Goal: Register for event/course

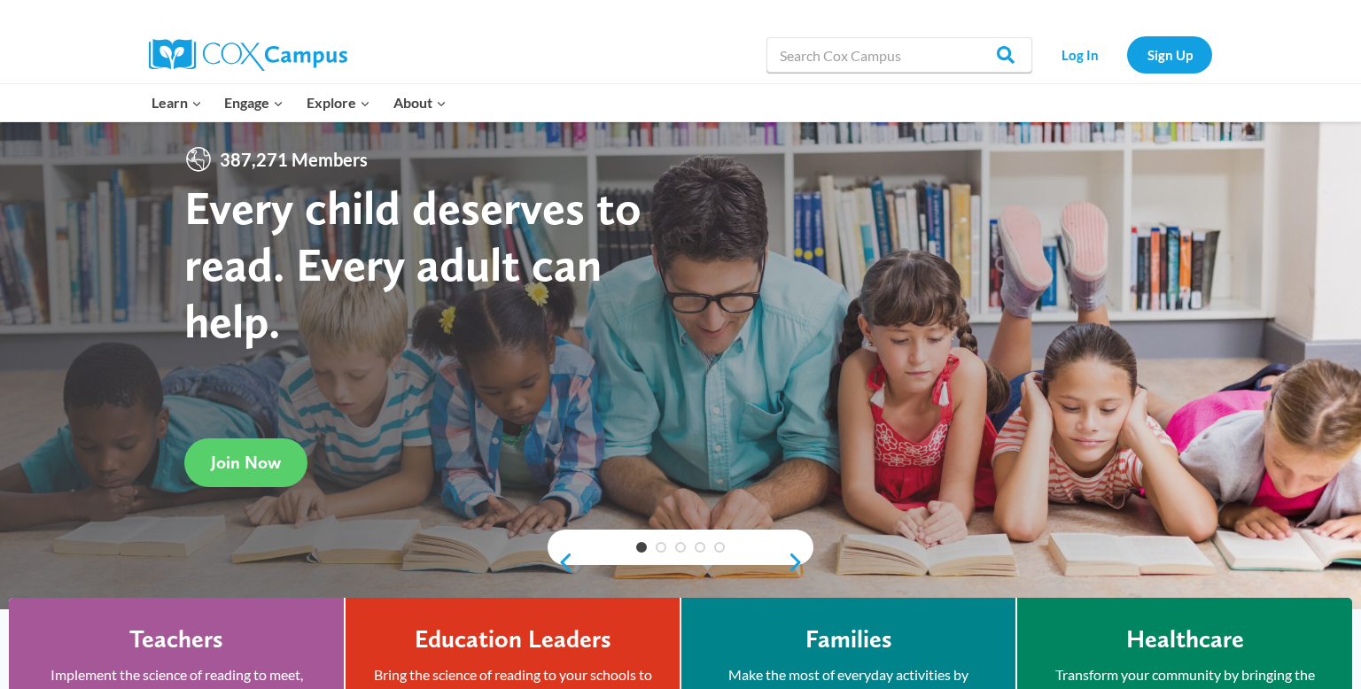
scroll to position [11, 0]
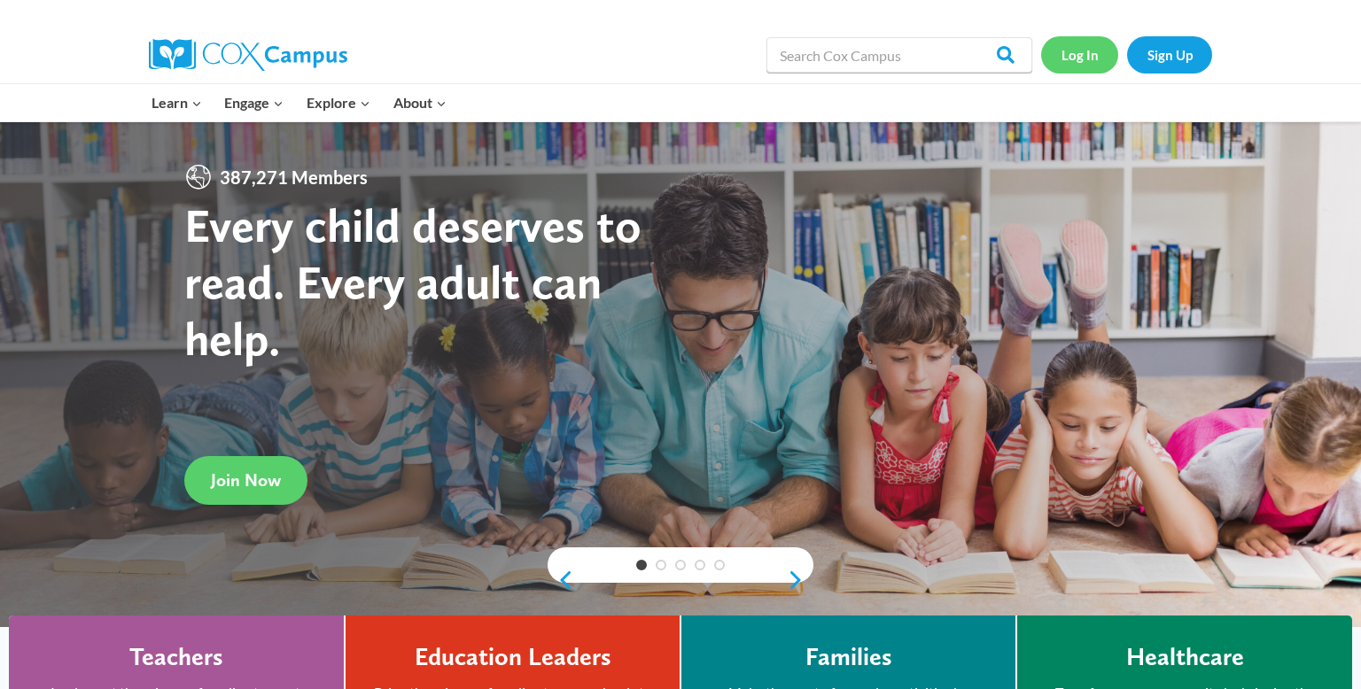
click at [1081, 49] on link "Log In" at bounding box center [1079, 54] width 77 height 36
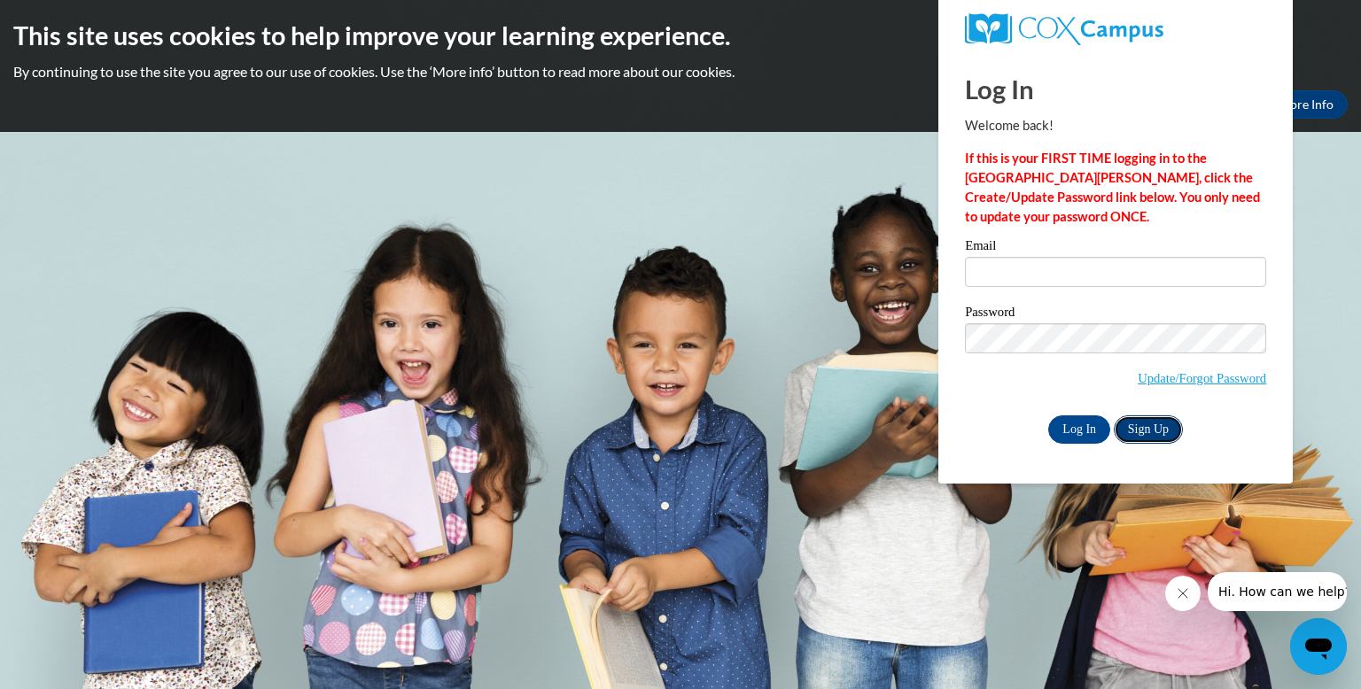
click at [1157, 432] on link "Sign Up" at bounding box center [1148, 430] width 69 height 28
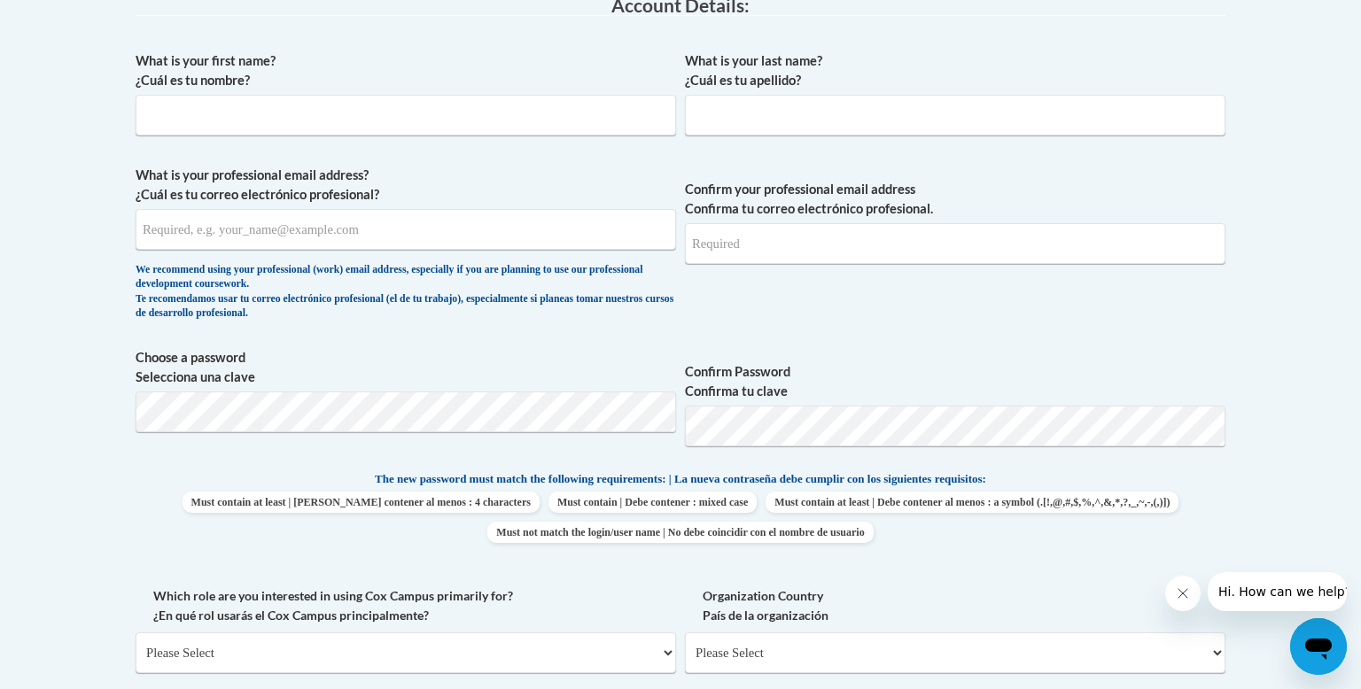
scroll to position [526, 0]
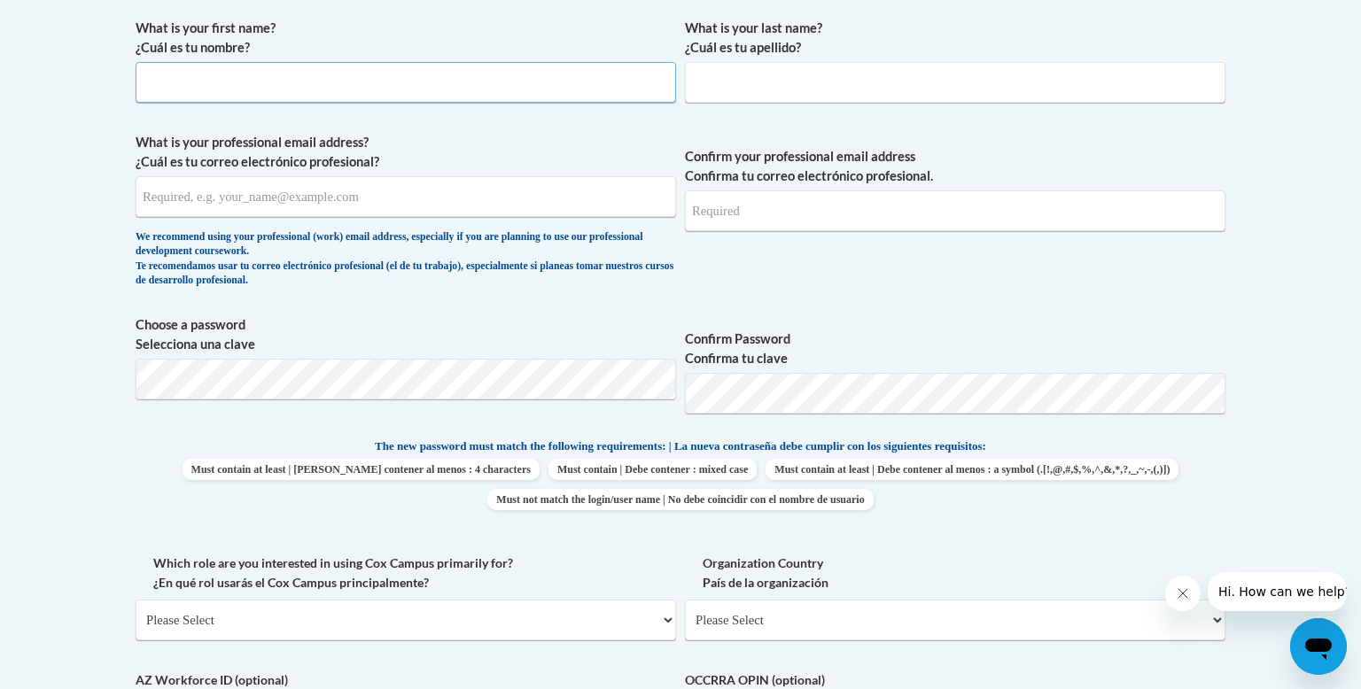
click at [323, 99] on input "What is your first name? ¿Cuál es tu nombre?" at bounding box center [406, 82] width 541 height 41
type input "F"
type input "Klossmeryl"
type input "[PERSON_NAME]"
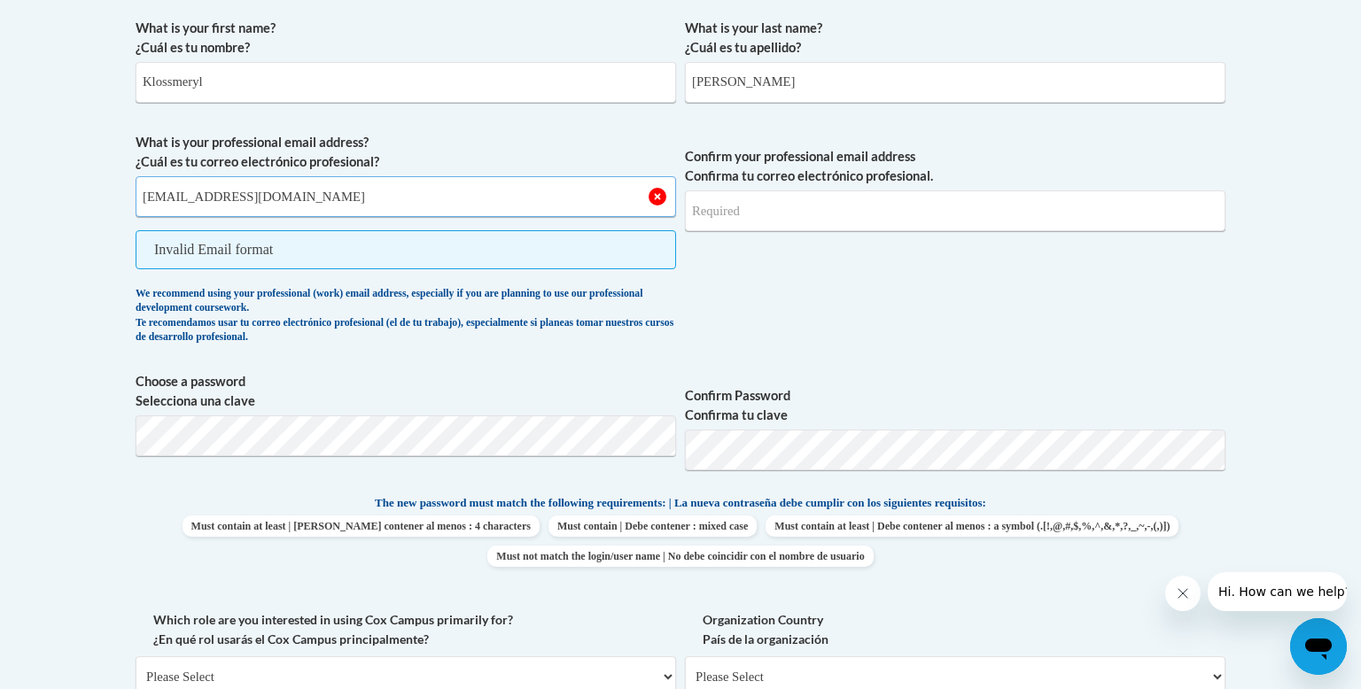
type input "[EMAIL_ADDRESS][DOMAIN_NAME]"
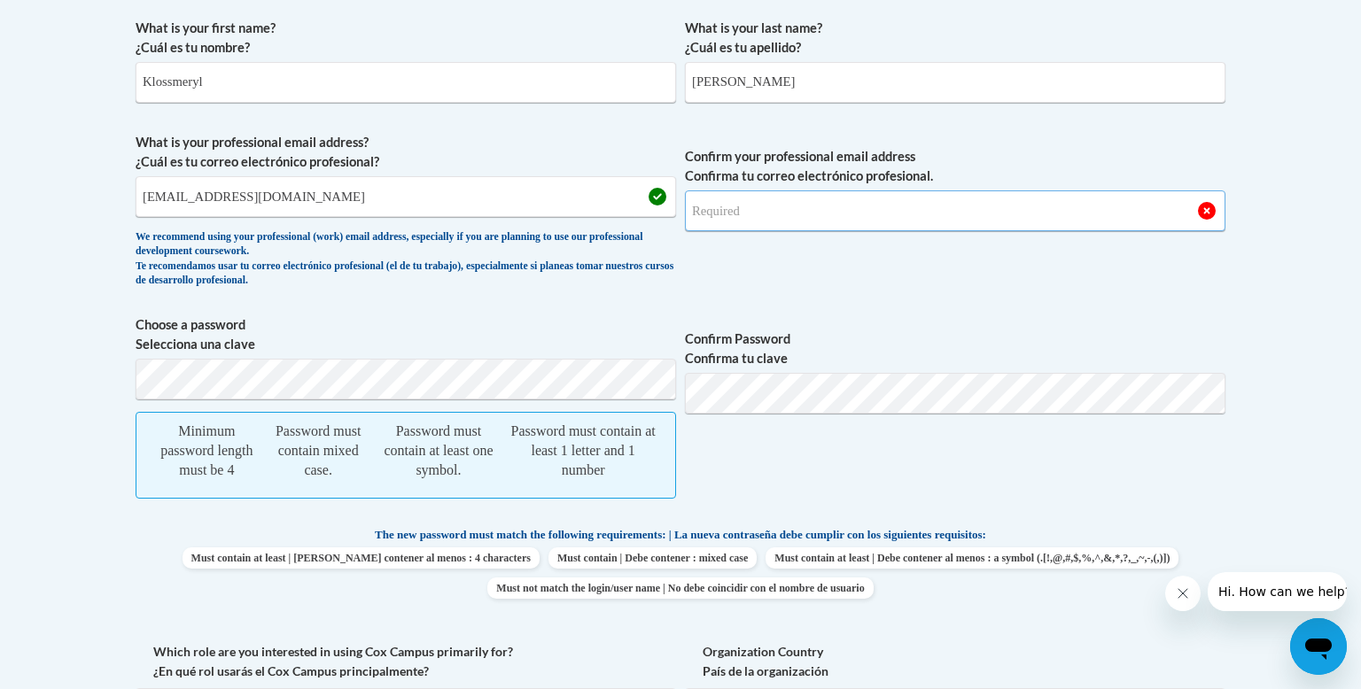
click at [755, 217] on input "Confirm your professional email address Confirma tu correo electrónico profesio…" at bounding box center [955, 211] width 541 height 41
type input "kfrancois@scc-sda.org"
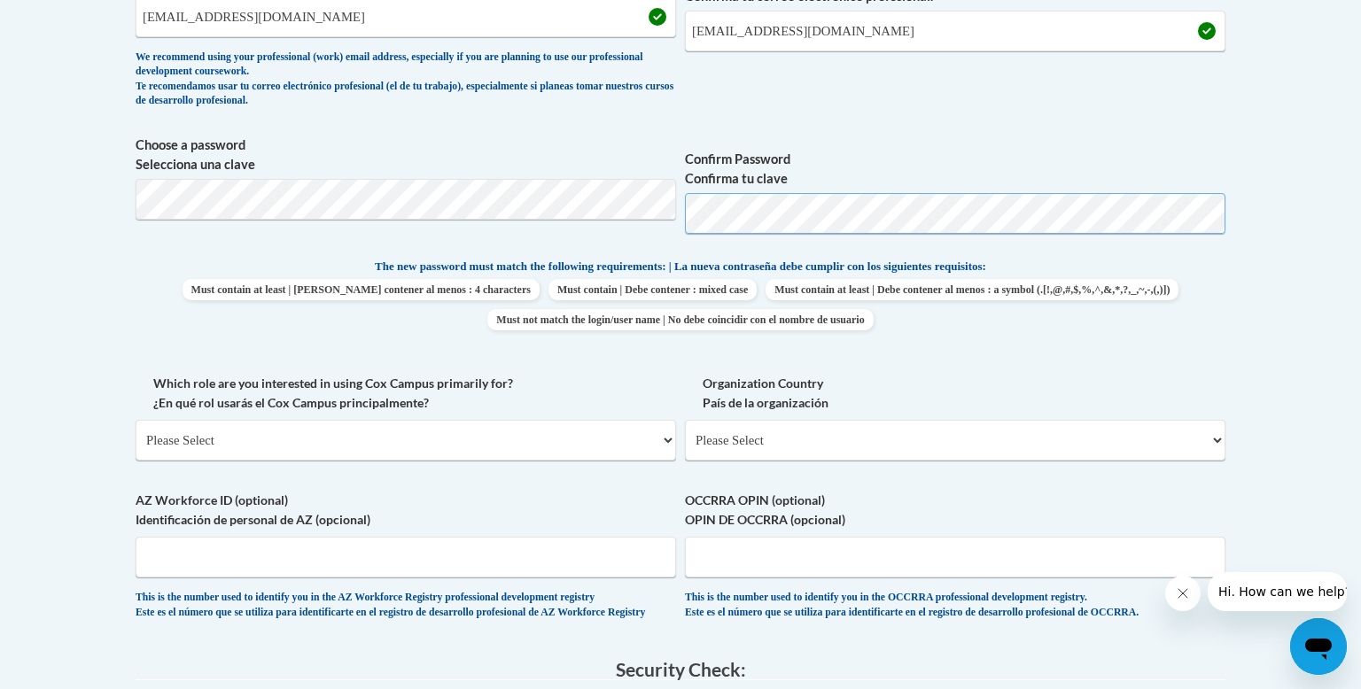
scroll to position [751, 0]
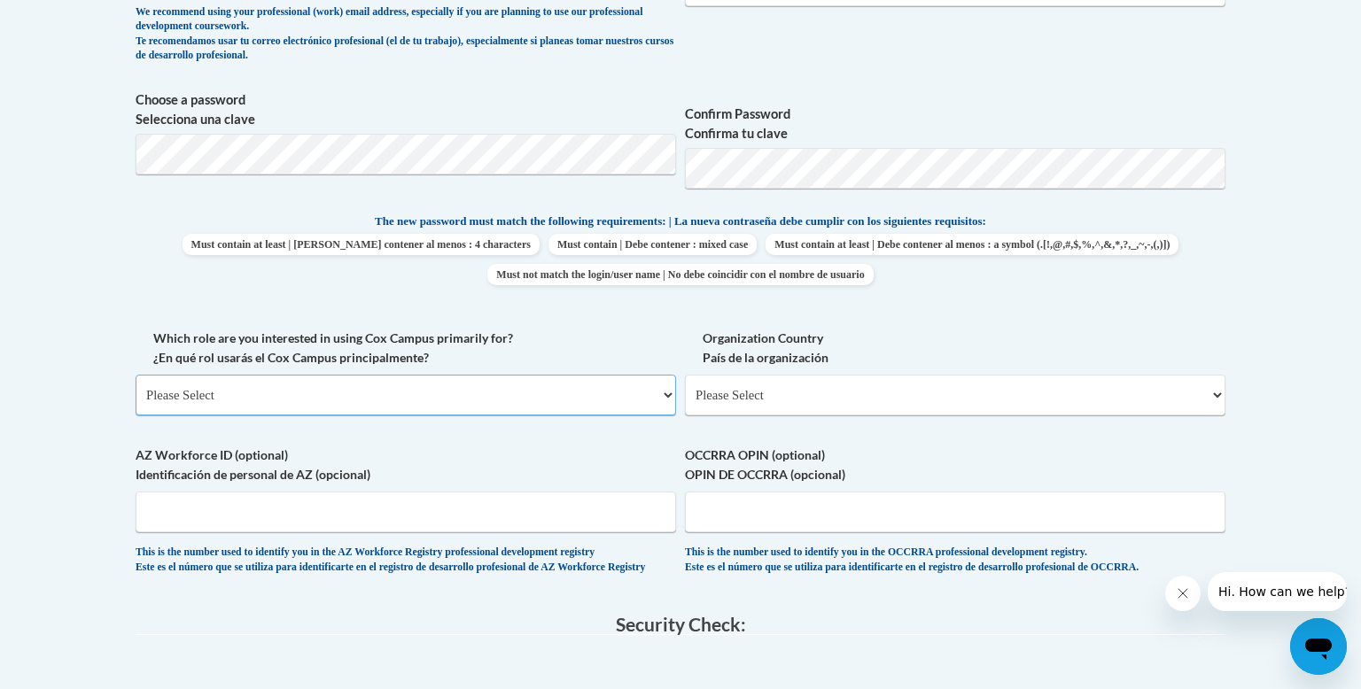
click at [290, 396] on select "Please Select College/University | Colegio/Universidad Community/Nonprofit Part…" at bounding box center [406, 395] width 541 height 41
select select "fbf2d438-af2f-41f8-98f1-81c410e29de3"
click at [136, 375] on select "Please Select College/University | Colegio/Universidad Community/Nonprofit Part…" at bounding box center [406, 395] width 541 height 41
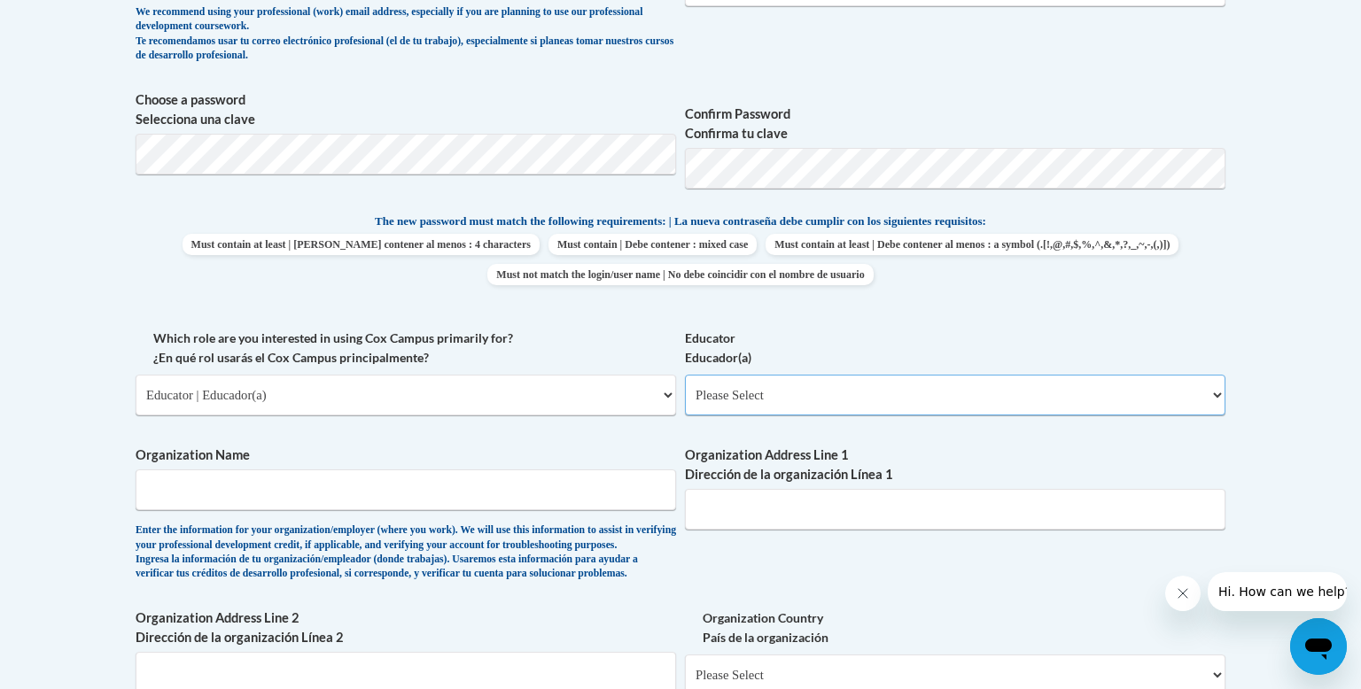
click at [784, 395] on select "Please Select Early Learning/Daycare Teacher/Family Home Care Provider | Maestr…" at bounding box center [955, 395] width 541 height 41
select select "d5fdb05a-b36c-4d60-97fa-9afceda7e903"
click at [685, 375] on select "Please Select Early Learning/Daycare Teacher/Family Home Care Provider | Maestr…" at bounding box center [955, 395] width 541 height 41
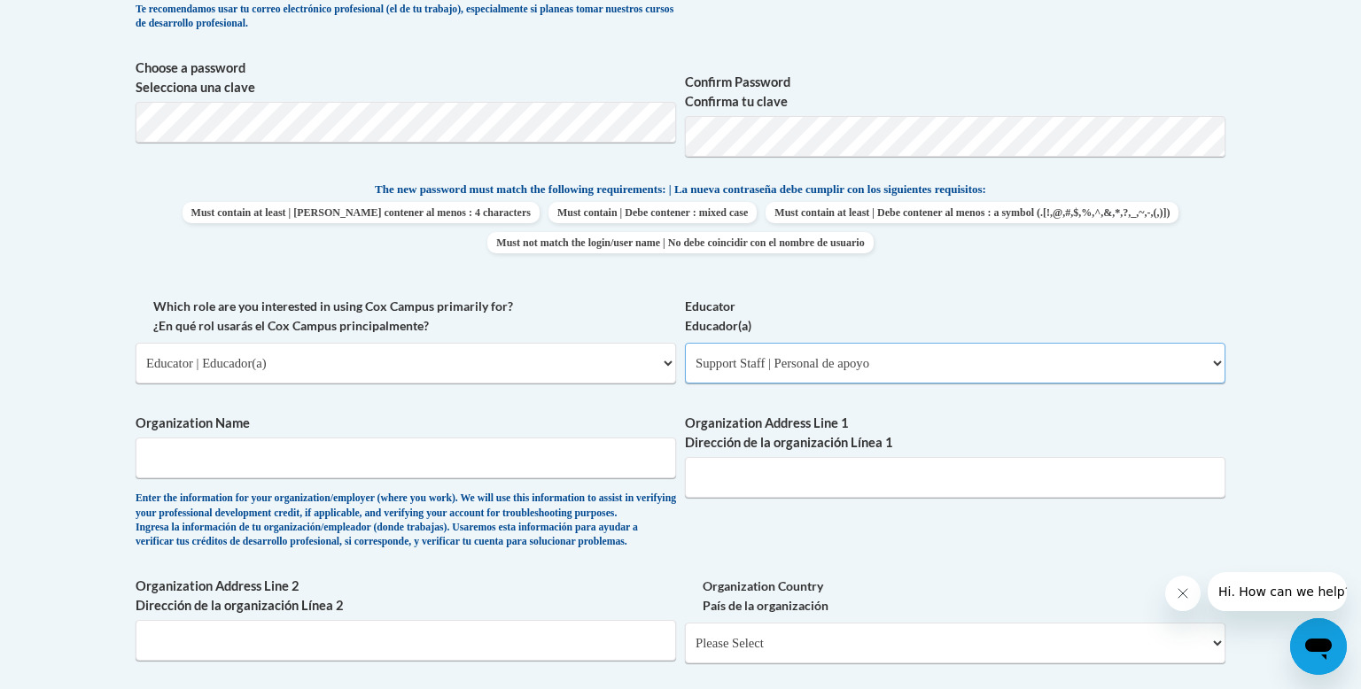
scroll to position [785, 0]
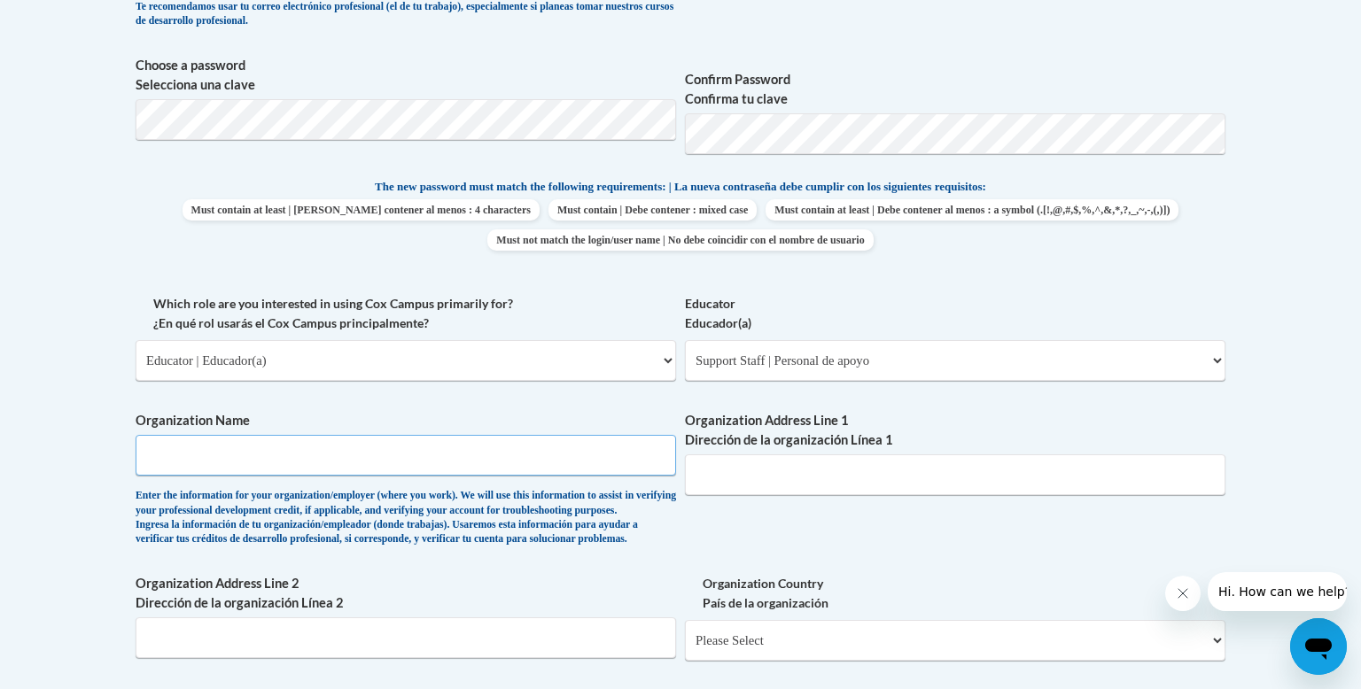
click at [386, 454] on input "Organization Name" at bounding box center [406, 455] width 541 height 41
type input "Emma L Minnis Jr Academeny"
click at [792, 465] on input "Organization Address Line 1 Dirección de la organización Línea 1" at bounding box center [955, 475] width 541 height 41
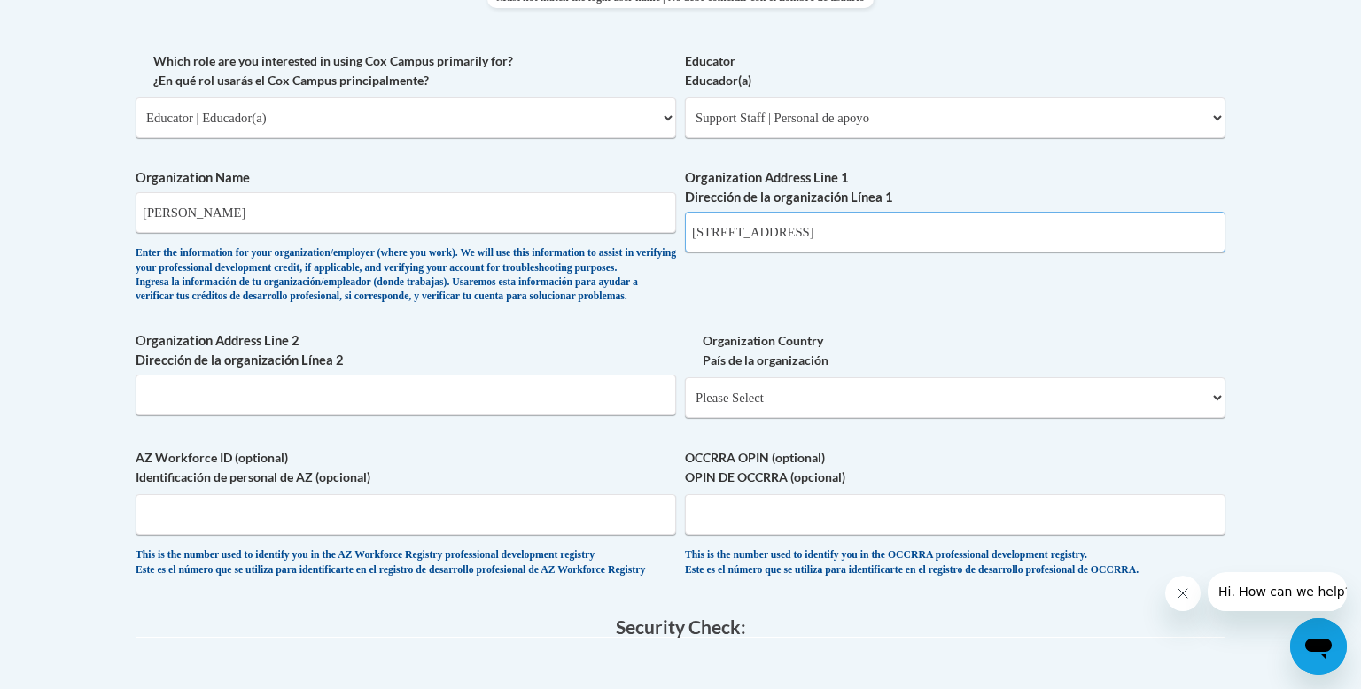
scroll to position [1035, 0]
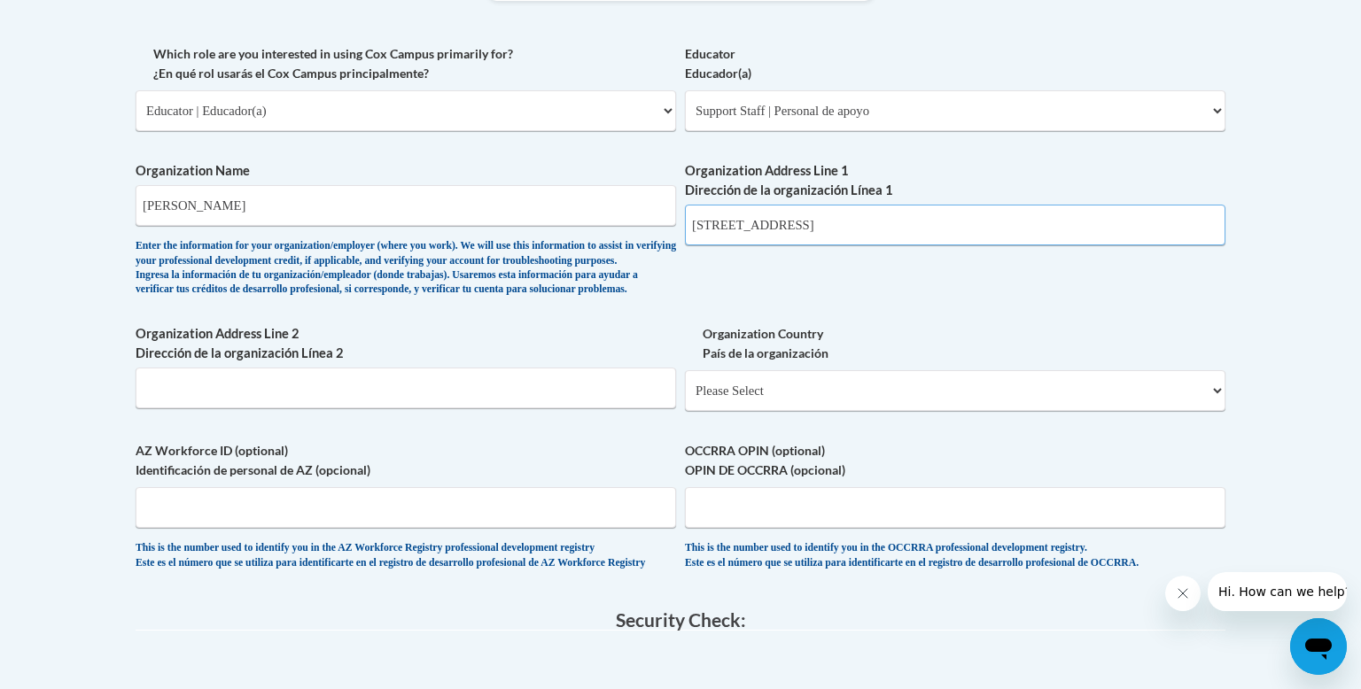
type input "1939 Magazine Street Louisville Ky 40203"
click at [822, 411] on select "Please Select United States | Estados Unidos Outside of the United States | Fue…" at bounding box center [955, 390] width 541 height 41
select select "ad49bcad-a171-4b2e-b99c-48b446064914"
click at [685, 398] on select "Please Select United States | Estados Unidos Outside of the United States | Fue…" at bounding box center [955, 390] width 541 height 41
select select
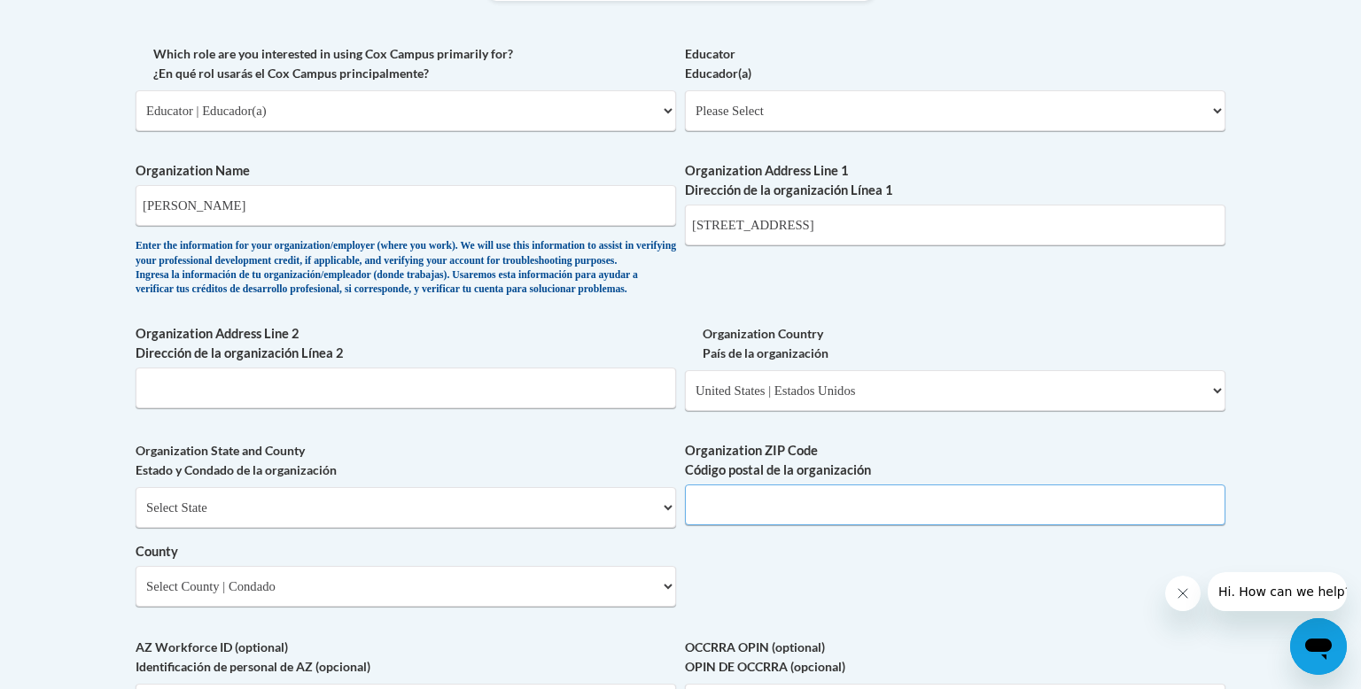
click at [766, 524] on input "Organization ZIP Code Código postal de la organización" at bounding box center [955, 505] width 541 height 41
type input "40203"
drag, startPoint x: 963, startPoint y: 225, endPoint x: 825, endPoint y: 237, distance: 138.8
click at [825, 237] on input "1939 Magazine Street Louisville Ky 40203" at bounding box center [955, 225] width 541 height 41
type input "1939 Magazine Street"
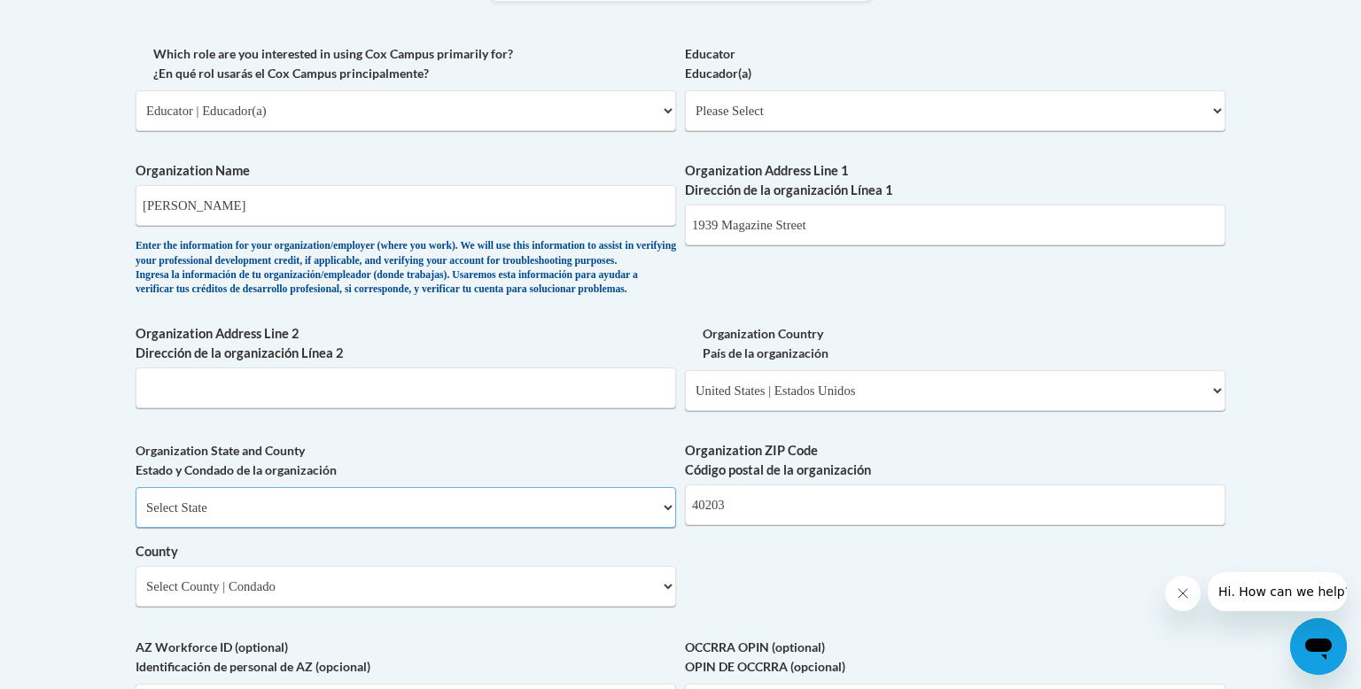
click at [433, 528] on select "Select State Alabama Alaska Arizona Arkansas California Colorado Connecticut De…" at bounding box center [406, 507] width 541 height 41
select select "Kentucky"
click at [136, 516] on select "Select State Alabama Alaska Arizona Arkansas California Colorado Connecticut De…" at bounding box center [406, 507] width 541 height 41
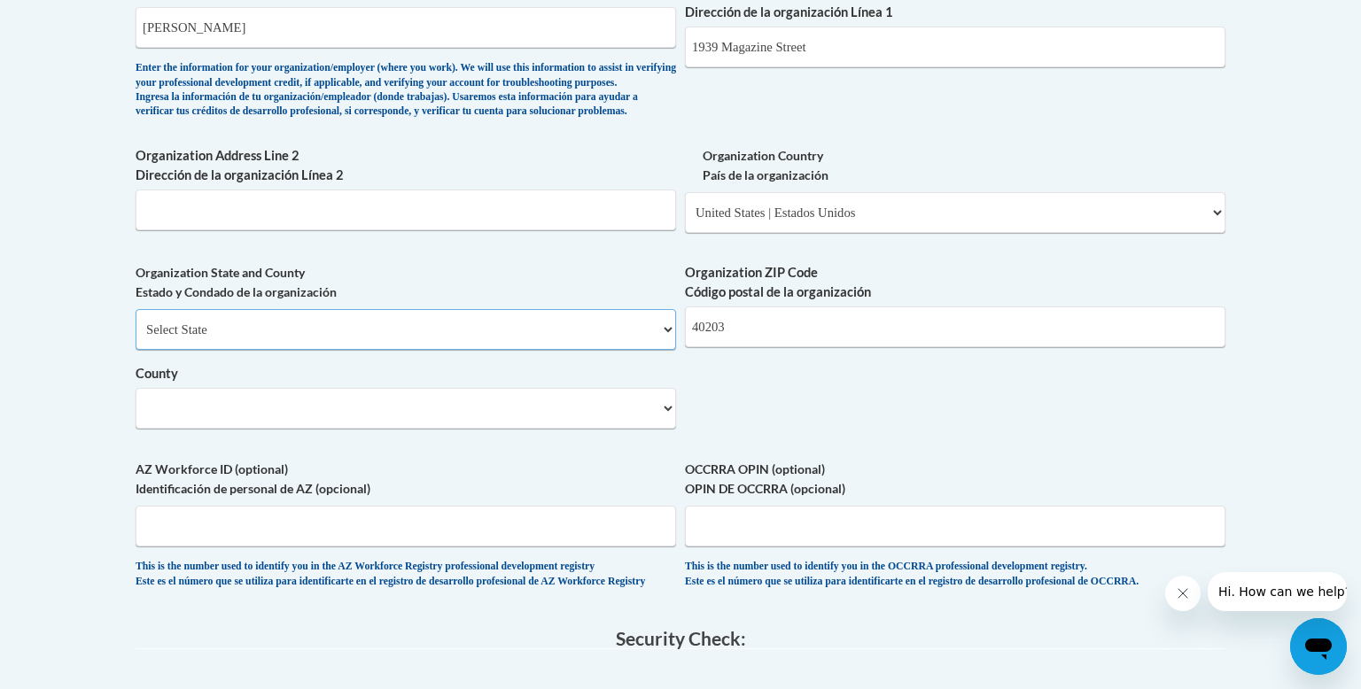
scroll to position [1226, 0]
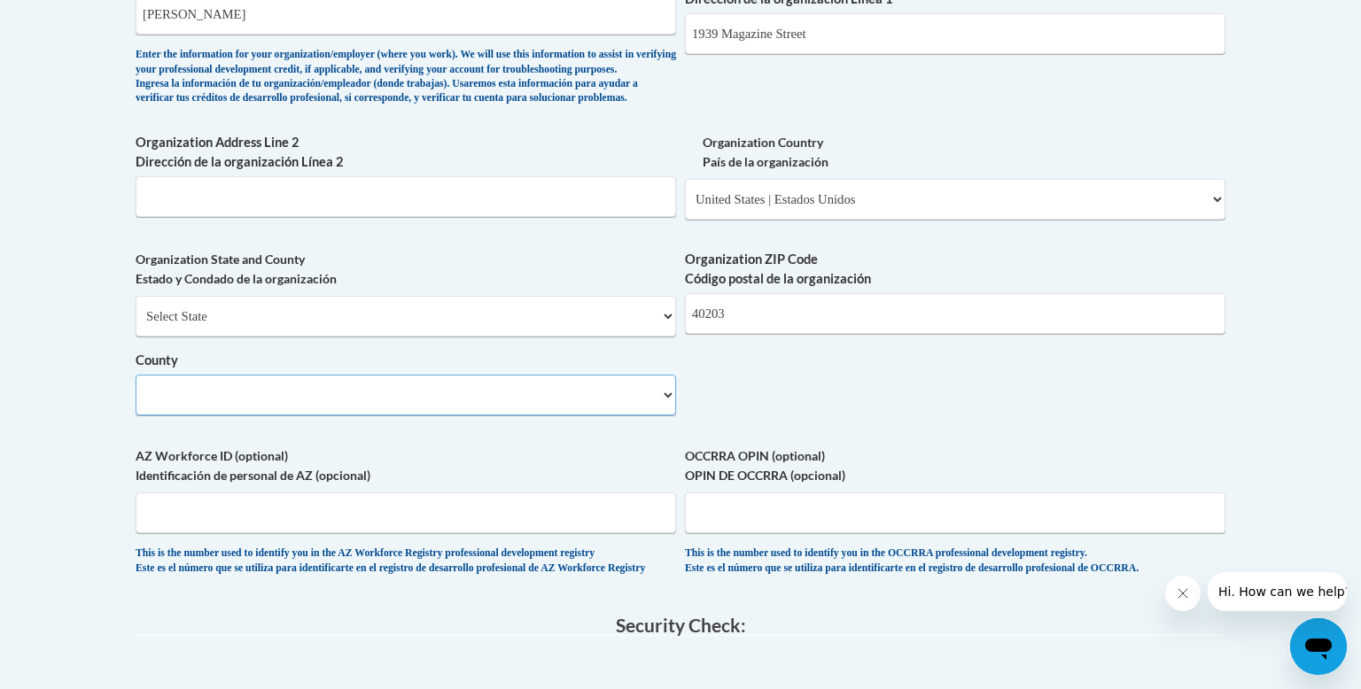
click at [270, 416] on select "County" at bounding box center [406, 395] width 541 height 41
click at [494, 370] on label "County" at bounding box center [406, 360] width 541 height 19
click at [494, 385] on select "County" at bounding box center [406, 395] width 541 height 41
click at [599, 416] on select "Select County Adair Allen Anderson Ballard Barren Bath Bell Boone Bourbon Boyd …" at bounding box center [406, 395] width 541 height 41
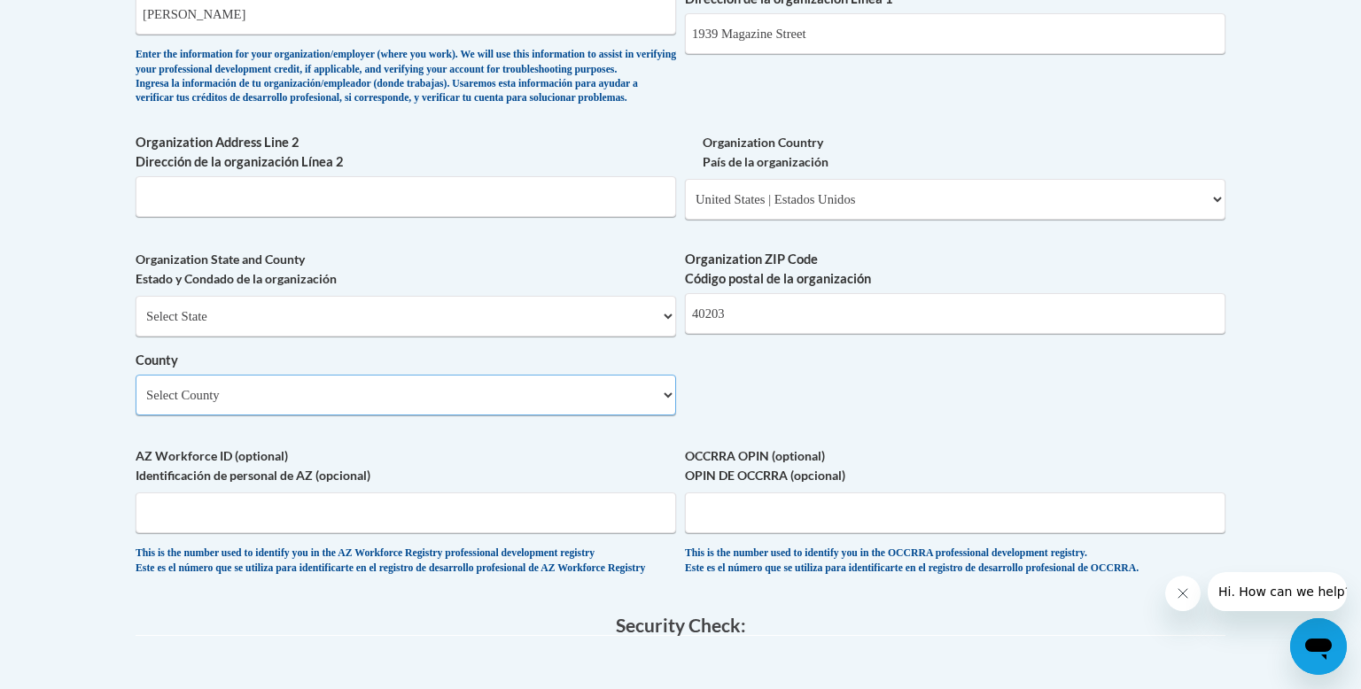
select select "Jefferson"
click at [136, 403] on select "Select County Adair Allen Anderson Ballard Barren Bath Bell Boone Bourbon Boyd …" at bounding box center [406, 395] width 541 height 41
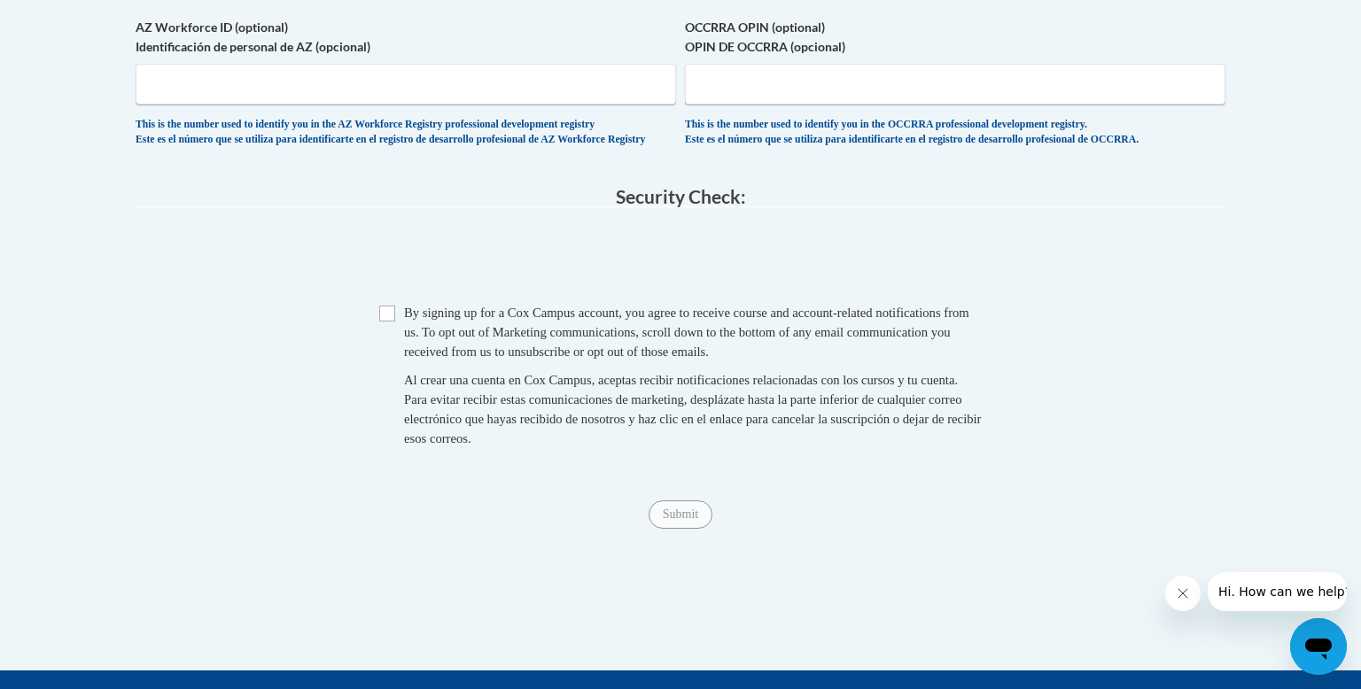
scroll to position [1670, 0]
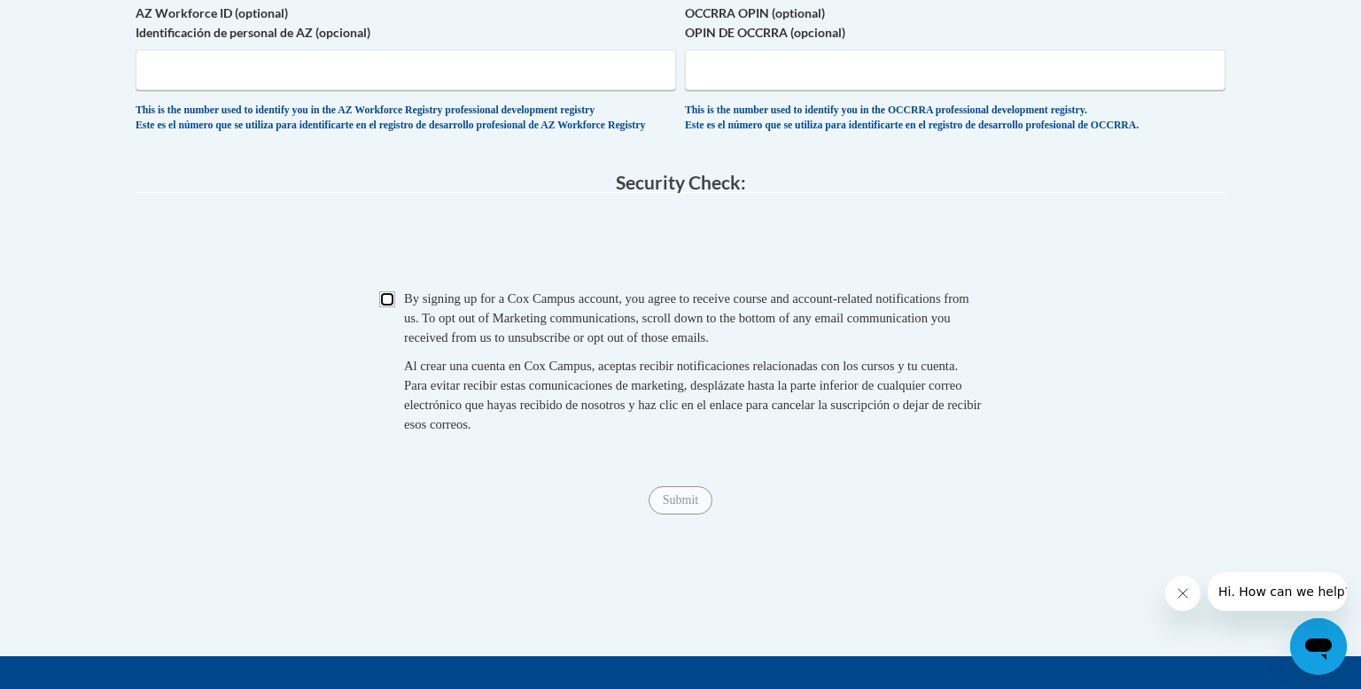
click at [392, 308] on input "Checkbox" at bounding box center [387, 300] width 16 height 16
checkbox input "true"
click at [686, 515] on input "Submit" at bounding box center [681, 501] width 64 height 28
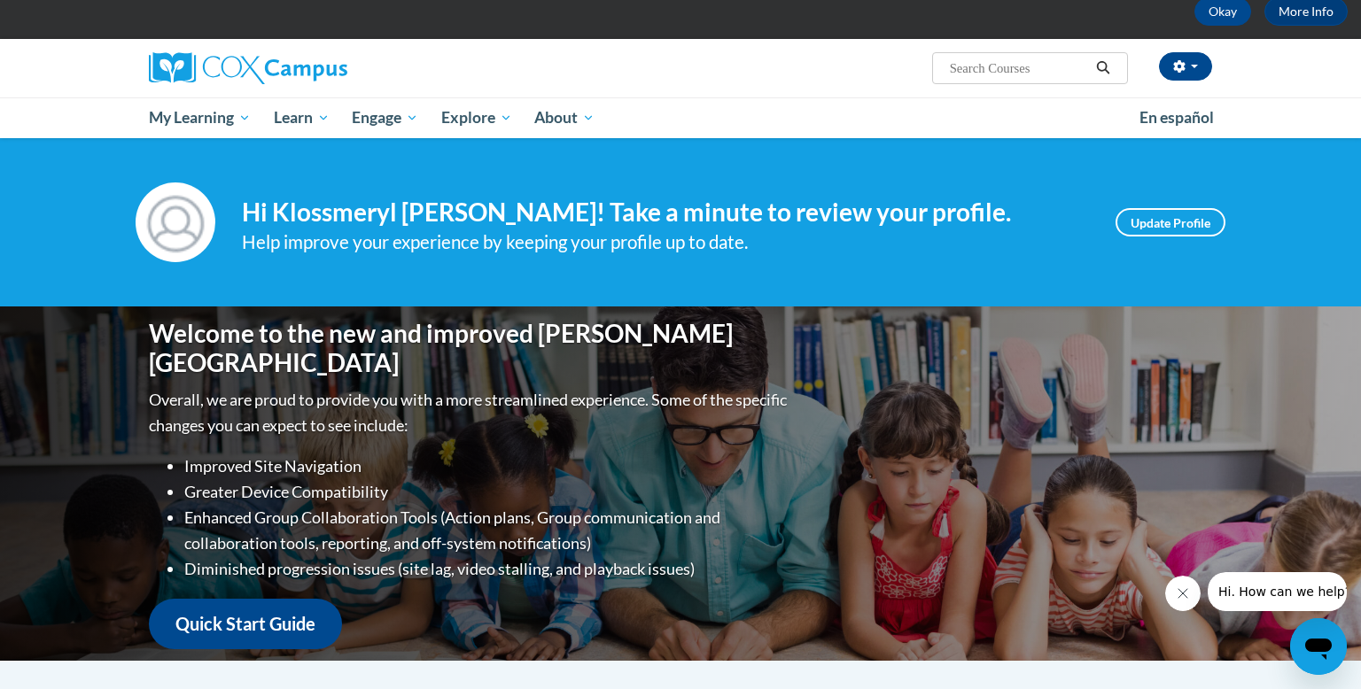
scroll to position [103, 0]
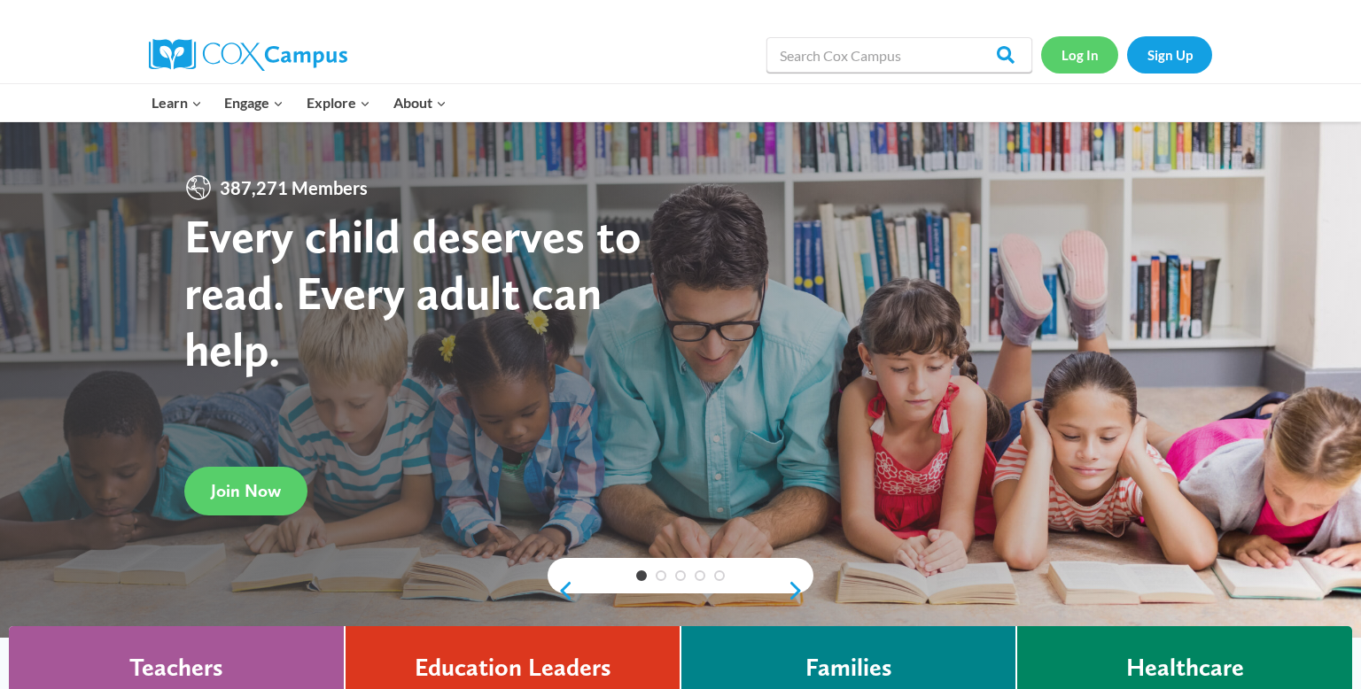
click at [1091, 51] on link "Log In" at bounding box center [1079, 54] width 77 height 36
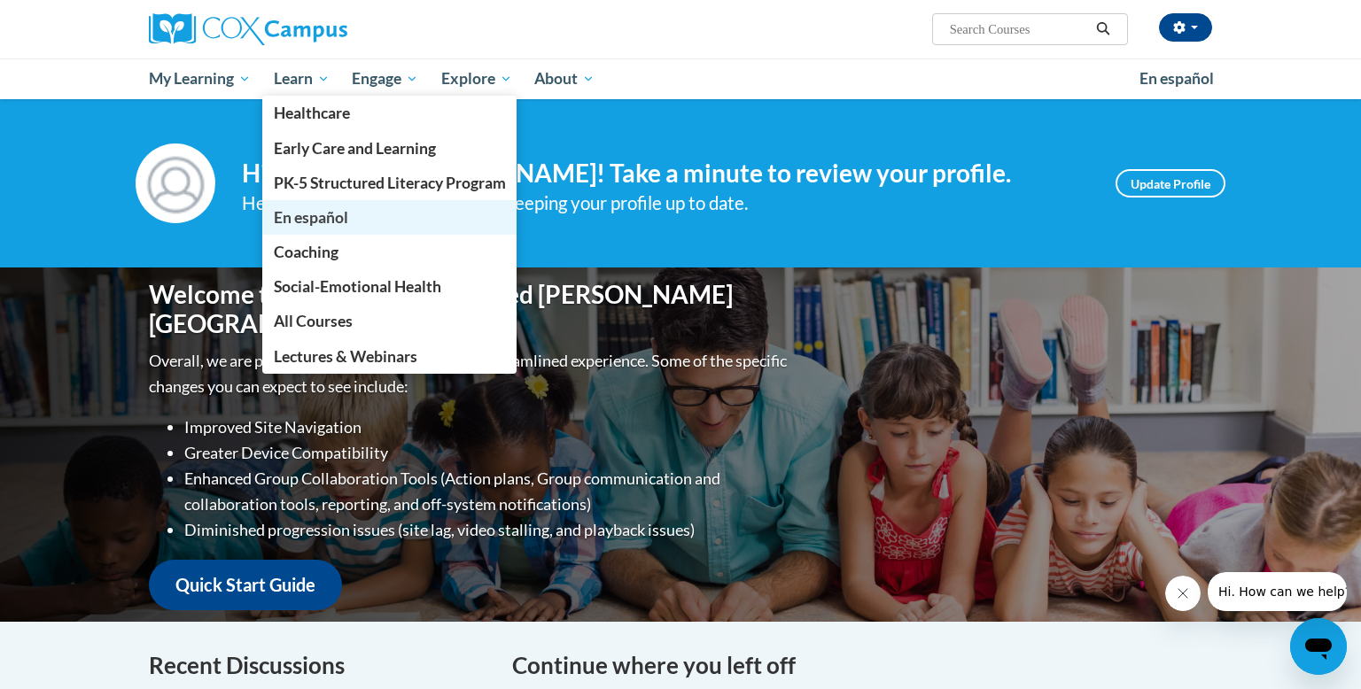
scroll to position [175, 0]
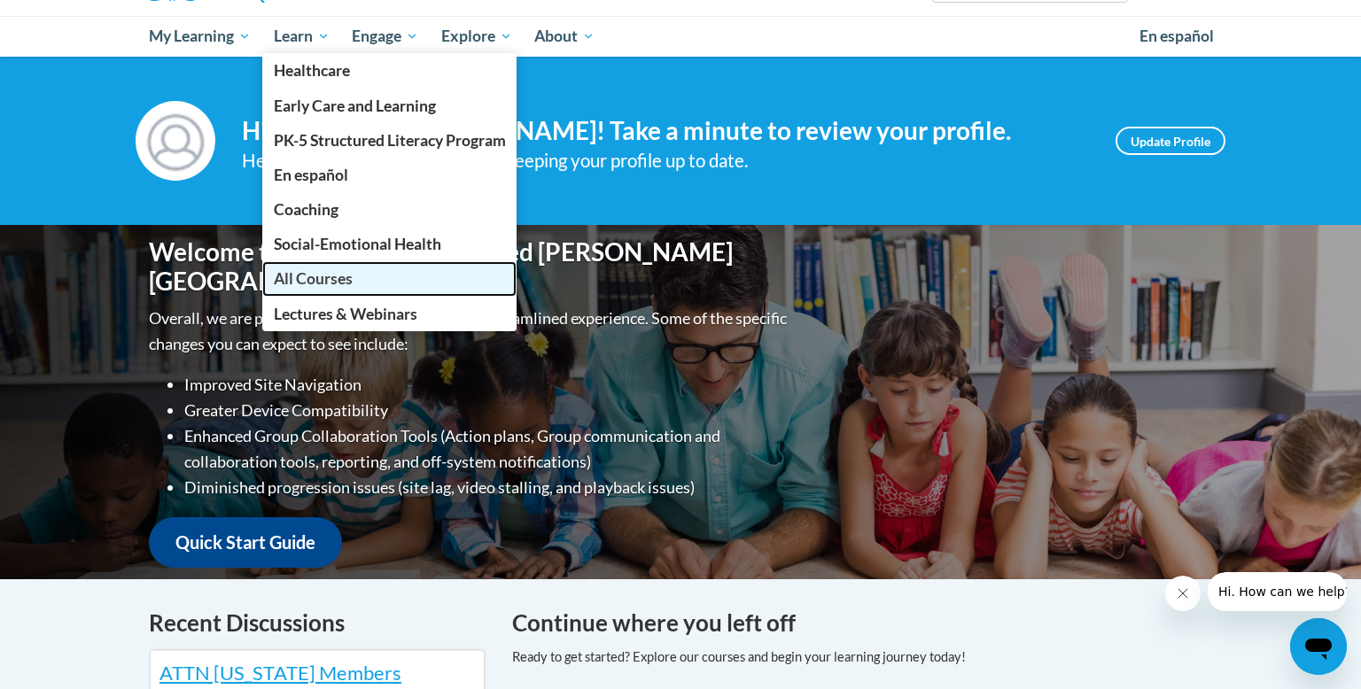
click at [357, 287] on link "All Courses" at bounding box center [389, 278] width 255 height 35
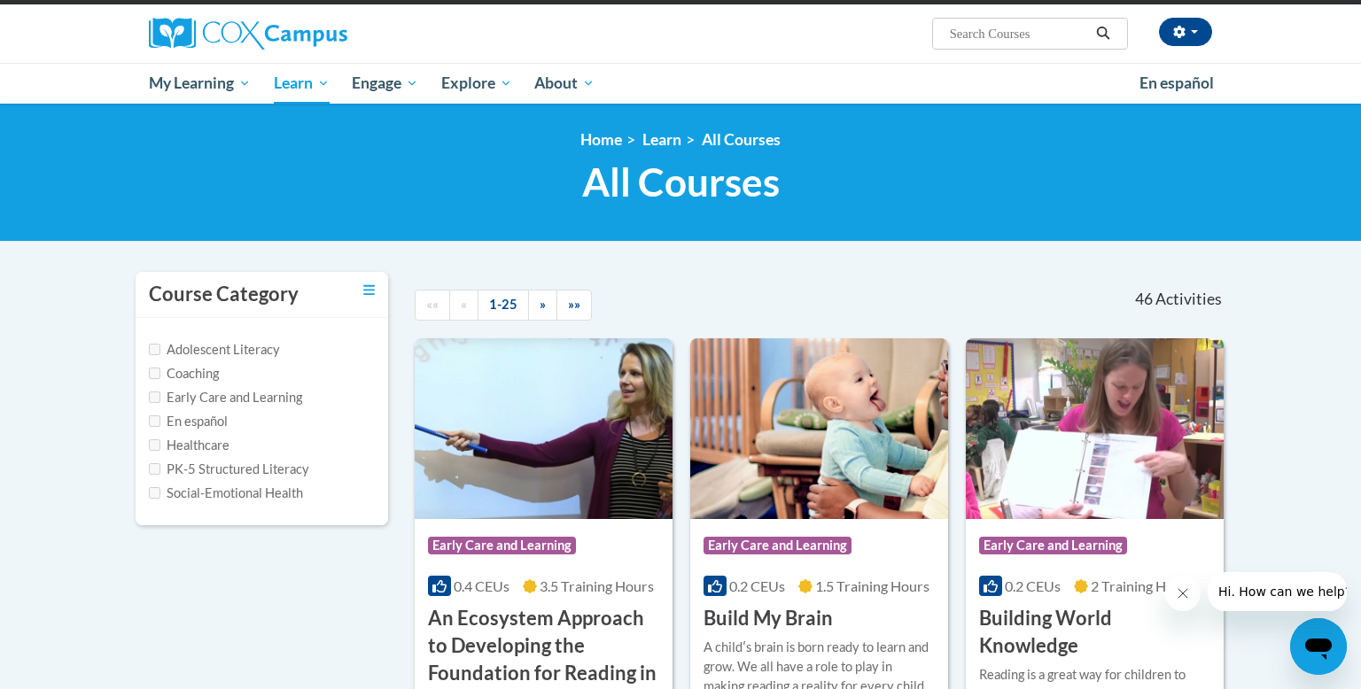
scroll to position [149, 0]
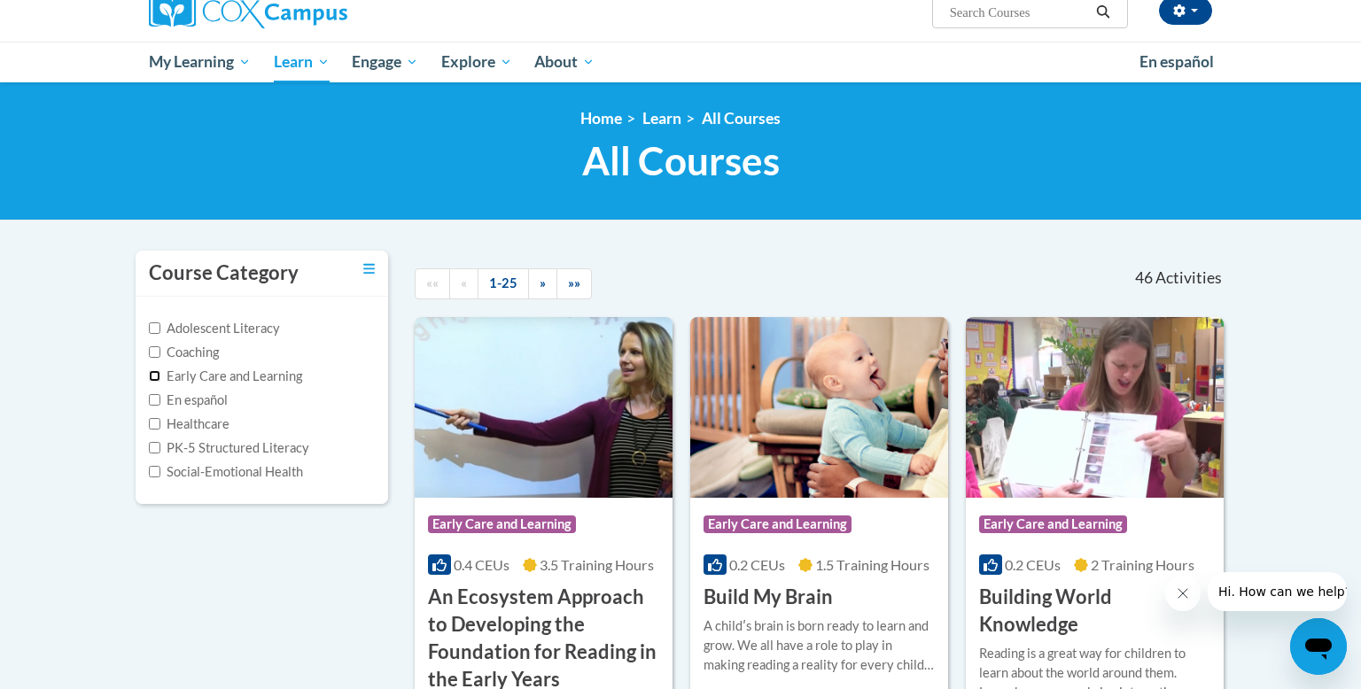
click at [157, 378] on input "Early Care and Learning" at bounding box center [155, 376] width 12 height 12
checkbox input "true"
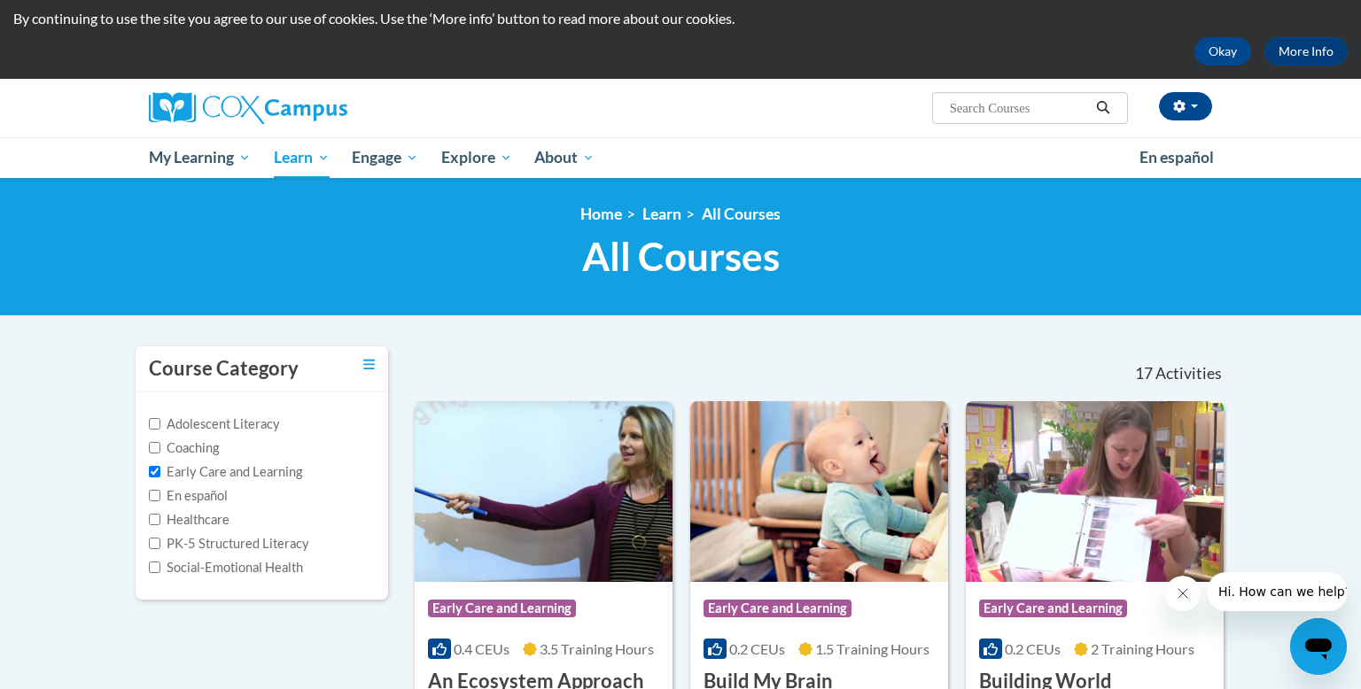
scroll to position [66, 0]
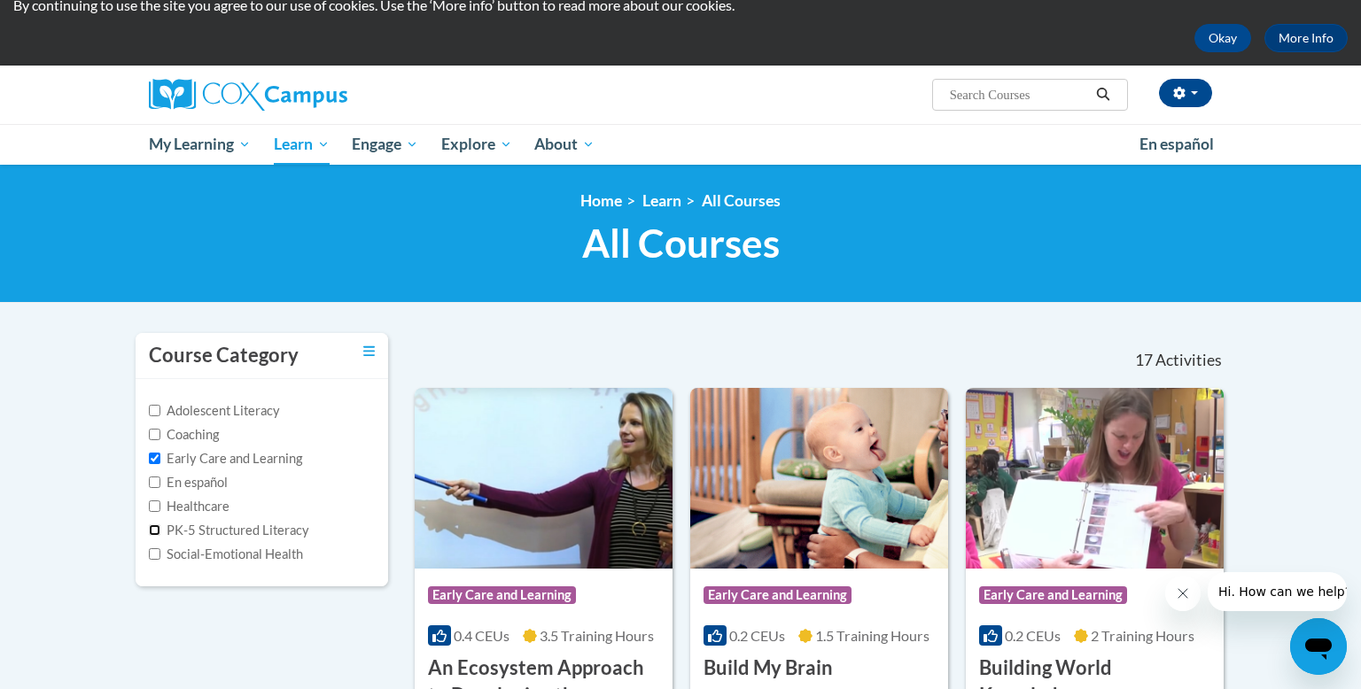
click at [152, 525] on input "PK-5 Structured Literacy" at bounding box center [155, 531] width 12 height 12
checkbox input "true"
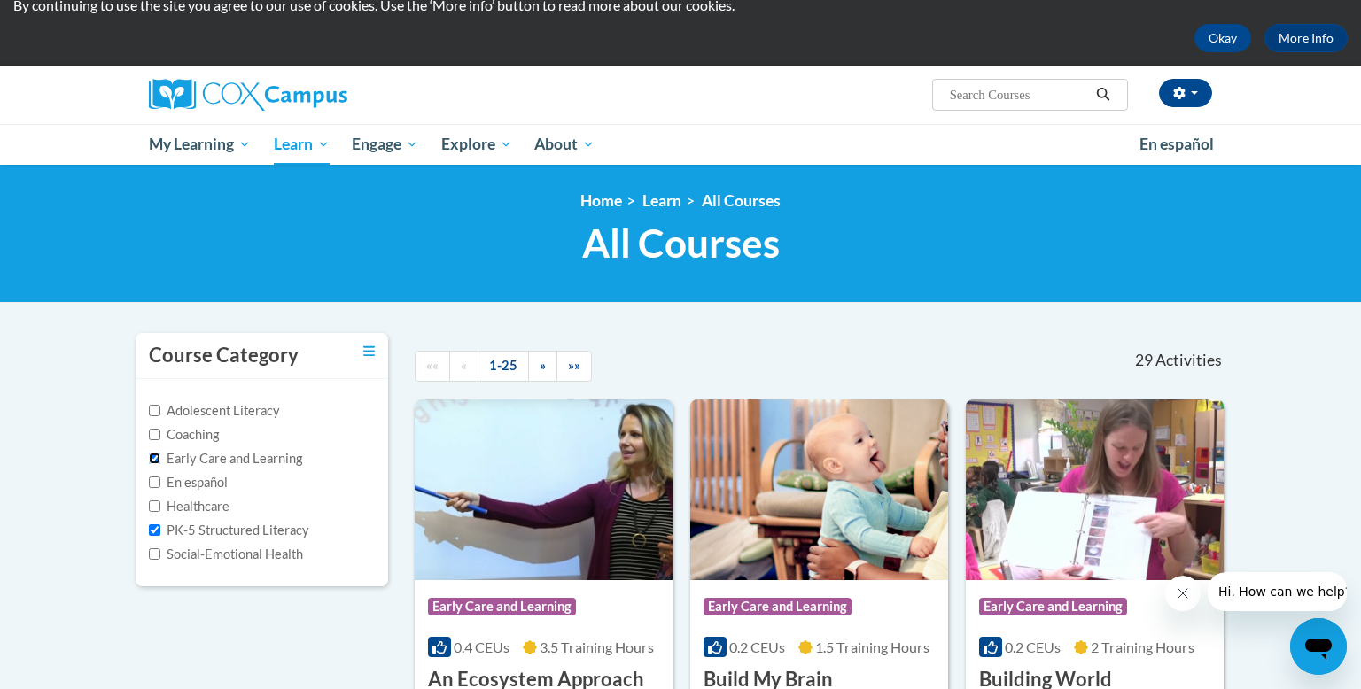
click at [156, 459] on input "Early Care and Learning" at bounding box center [155, 459] width 12 height 12
checkbox input "false"
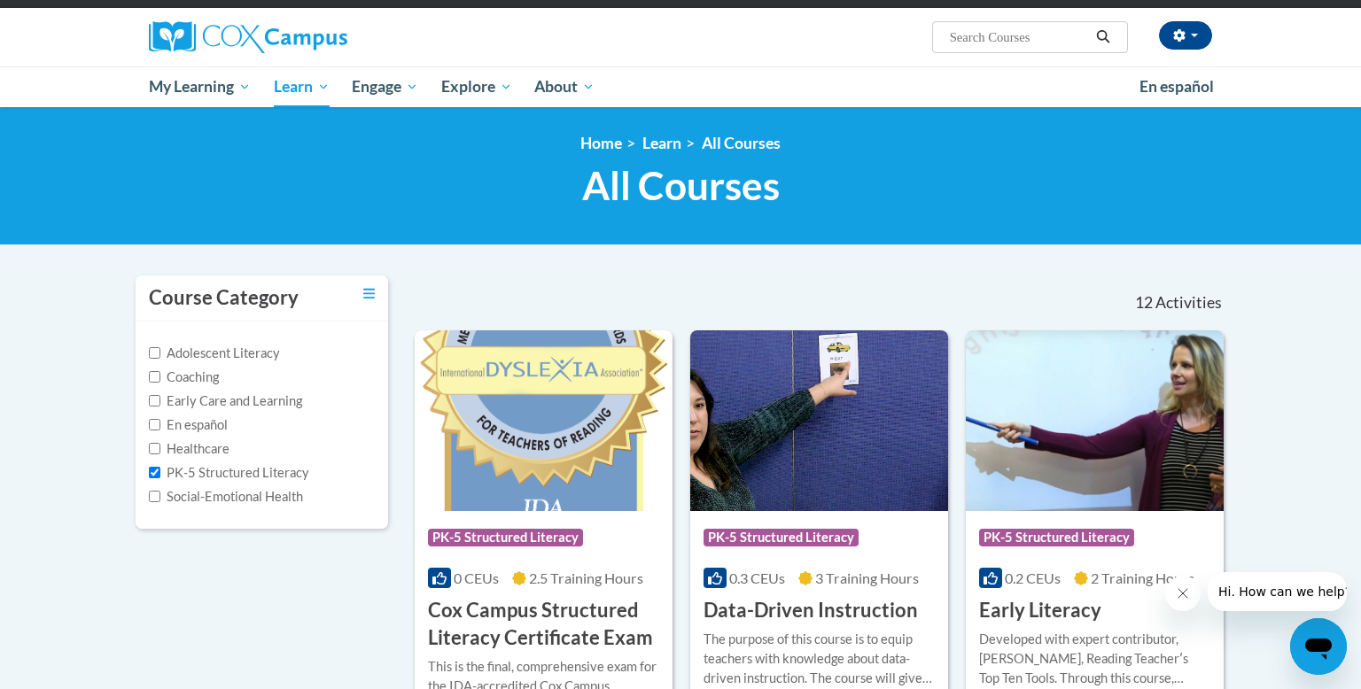
scroll to position [0, 0]
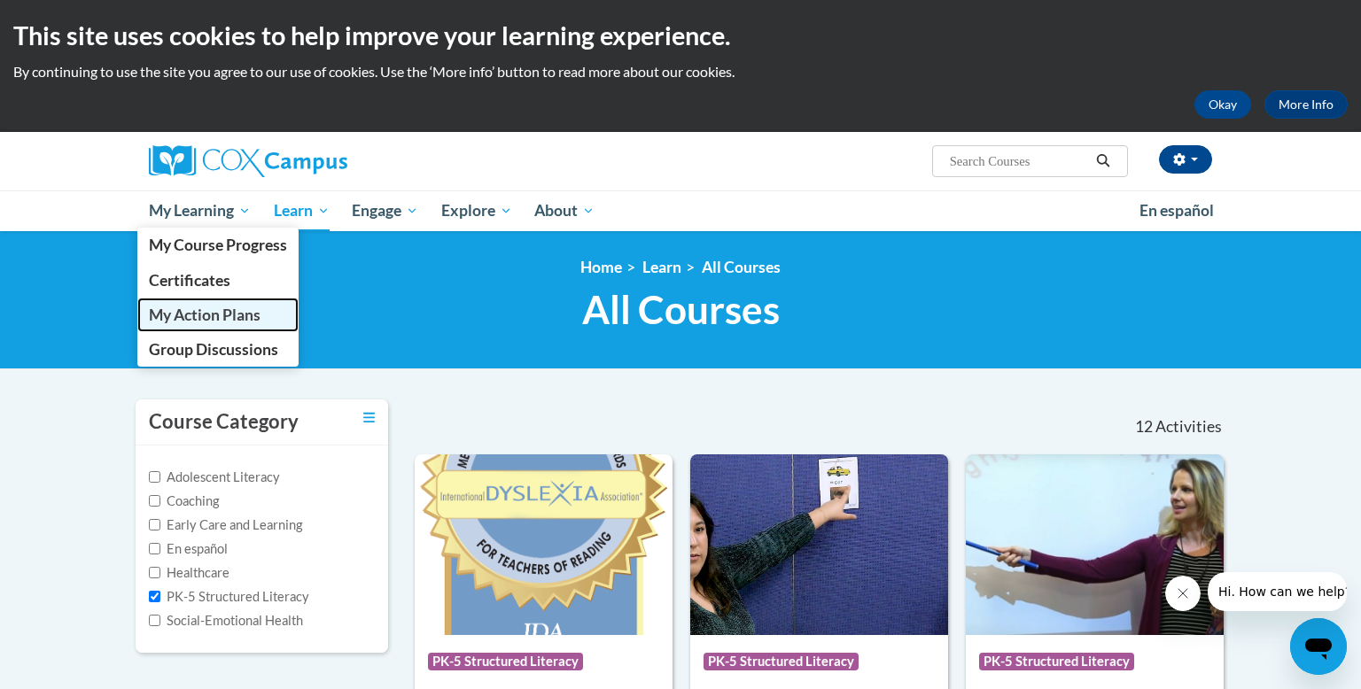
click at [221, 323] on span "My Action Plans" at bounding box center [205, 315] width 112 height 19
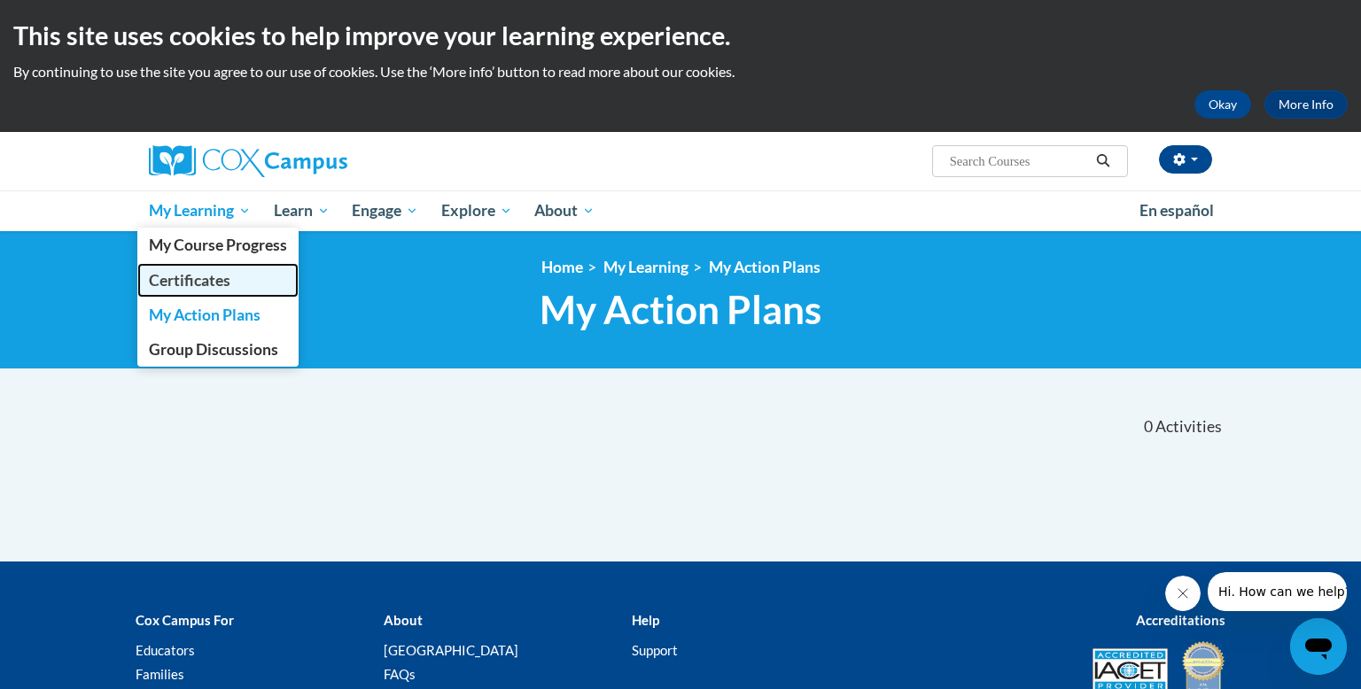
click at [207, 278] on span "Certificates" at bounding box center [190, 280] width 82 height 19
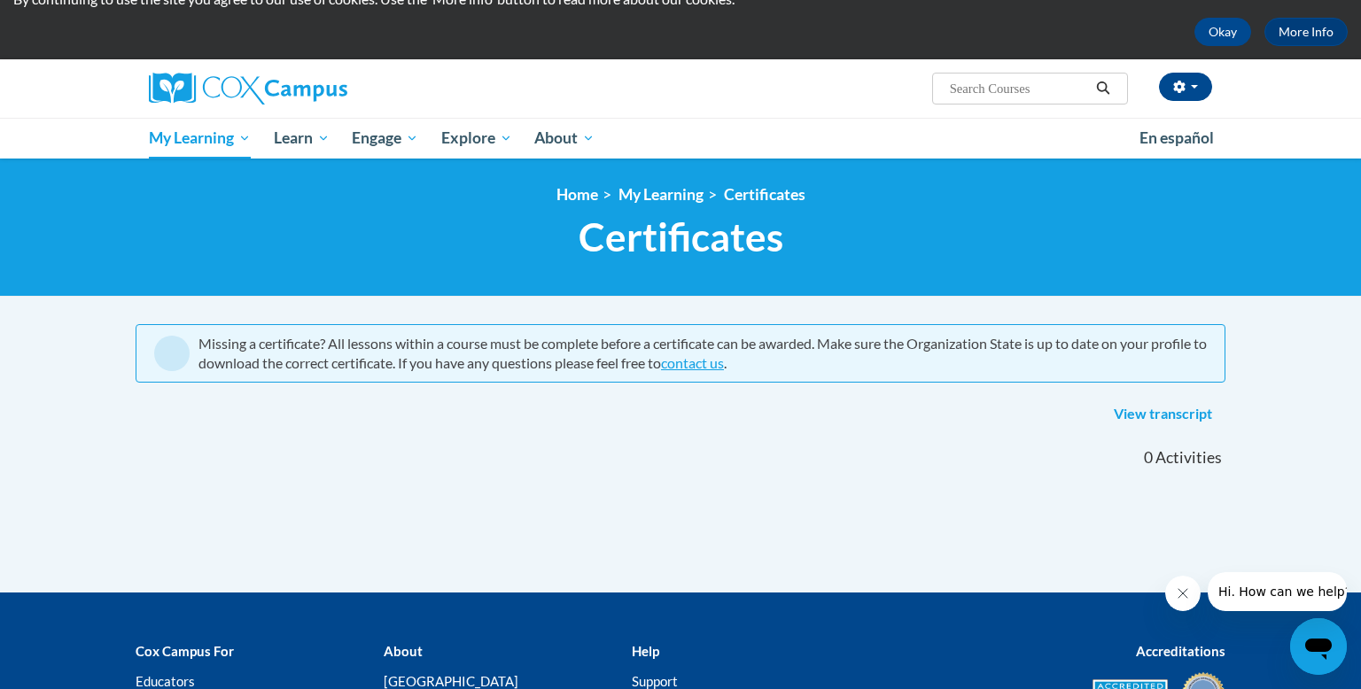
scroll to position [72, 0]
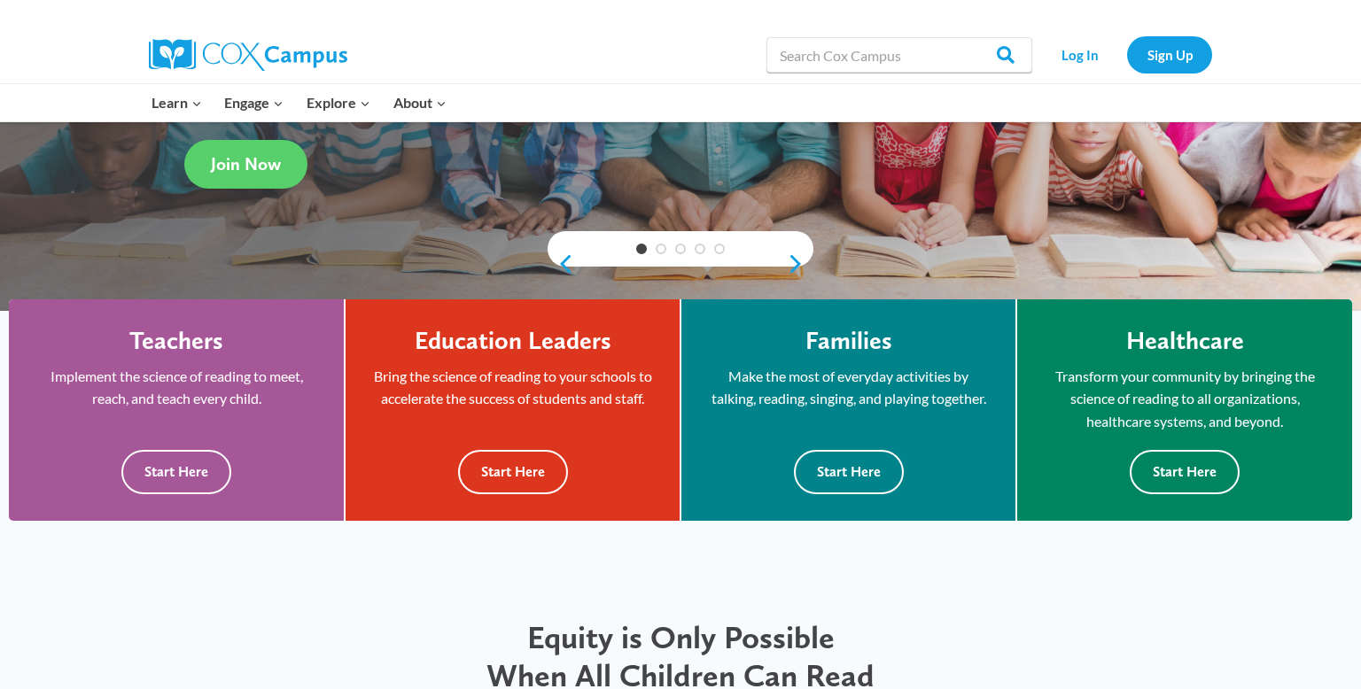
scroll to position [337, 0]
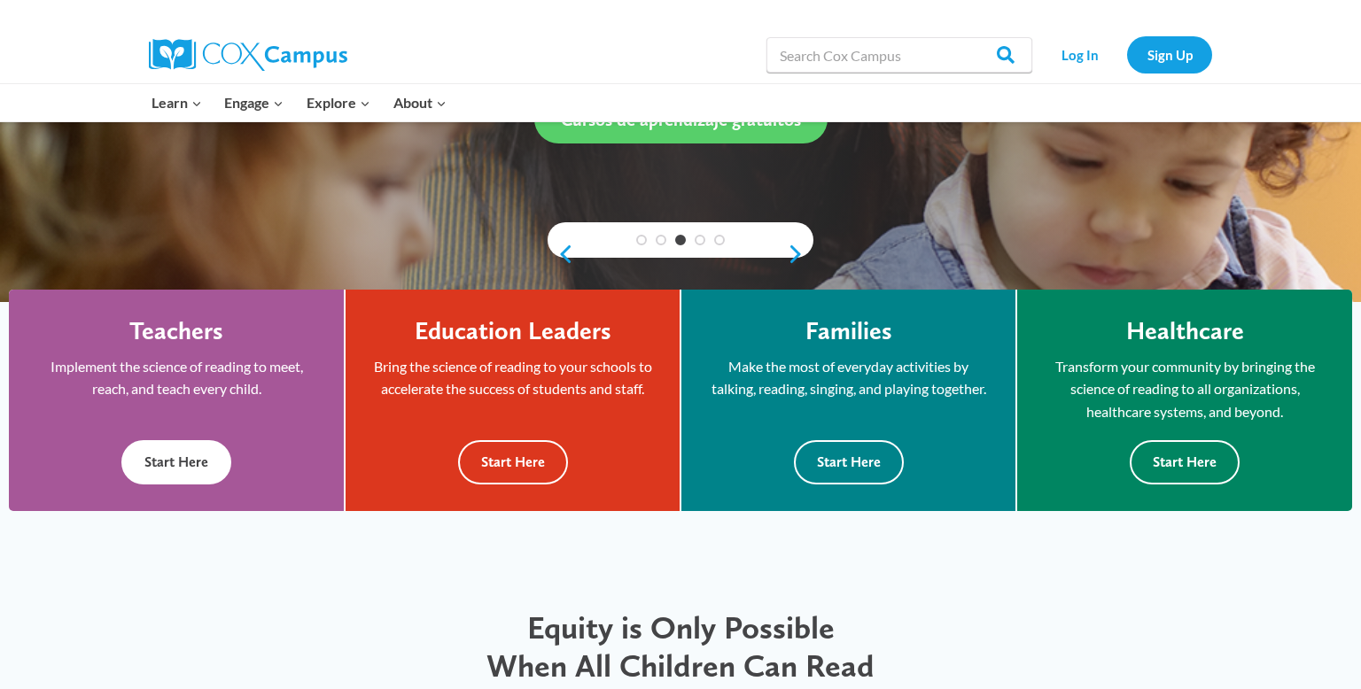
click at [199, 453] on button "Start Here" at bounding box center [176, 461] width 110 height 43
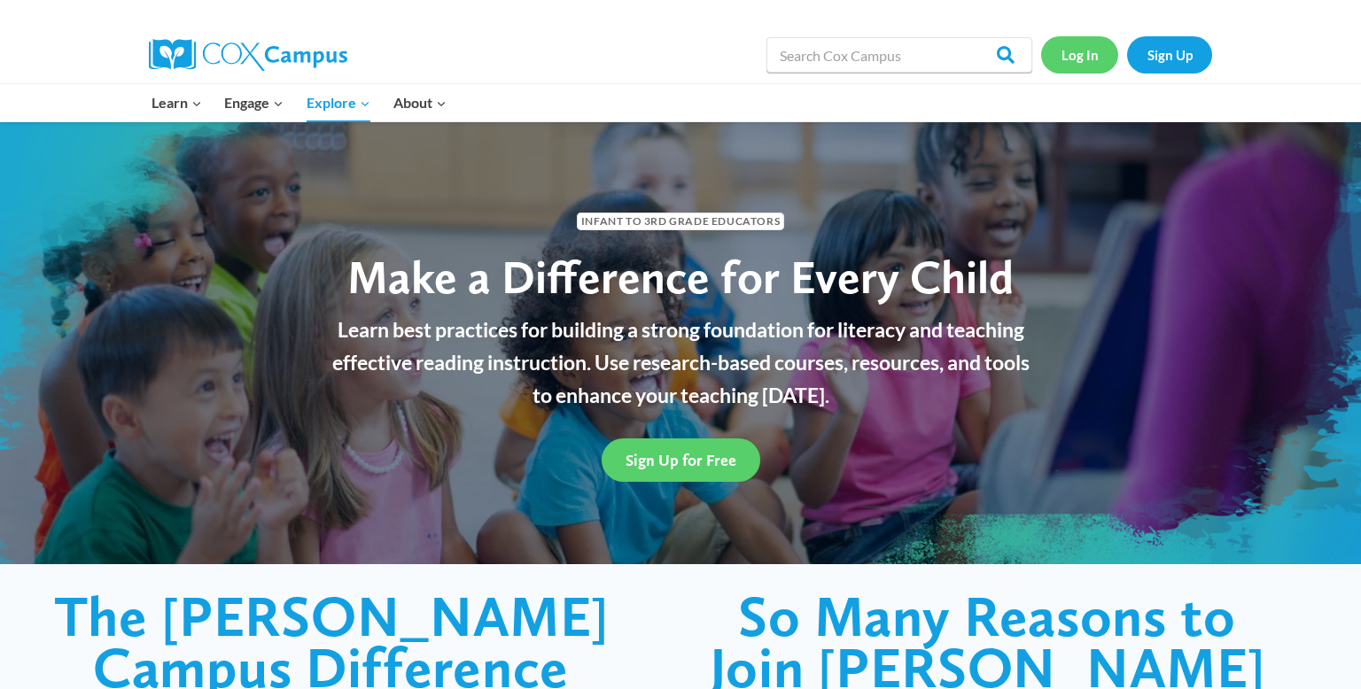
click at [1080, 60] on link "Log In" at bounding box center [1079, 54] width 77 height 36
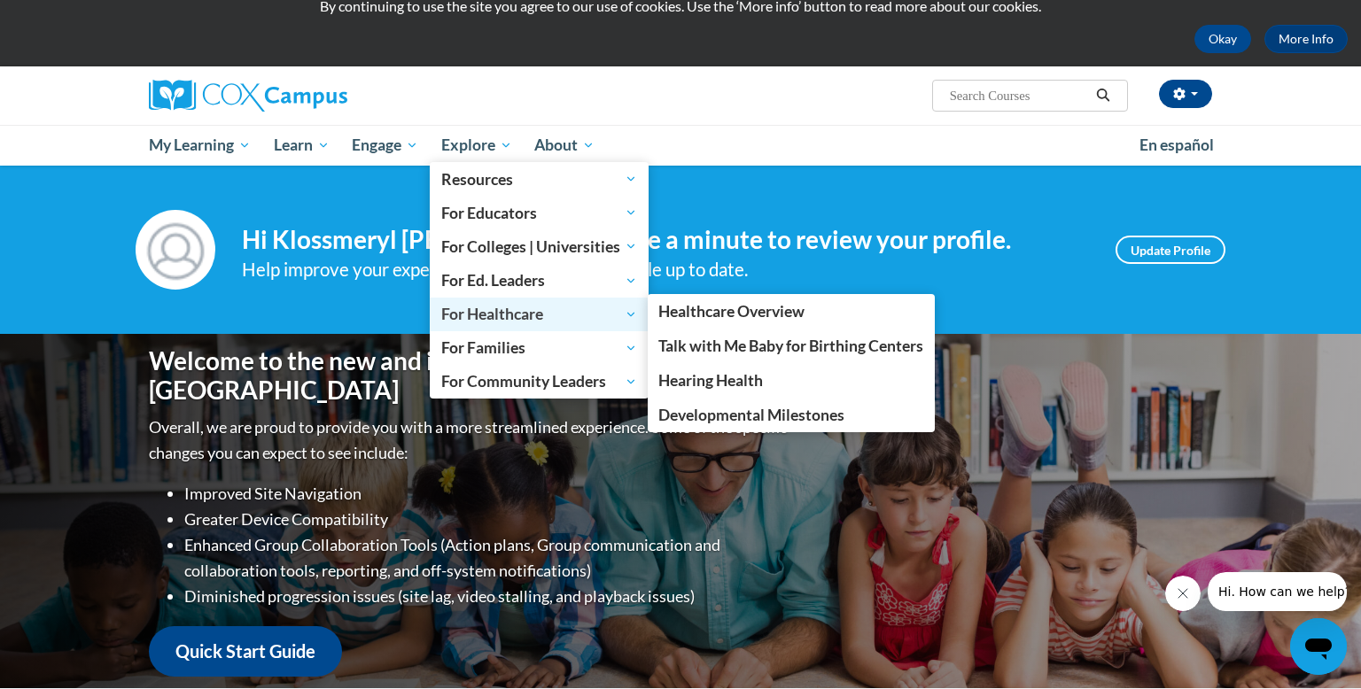
scroll to position [53, 0]
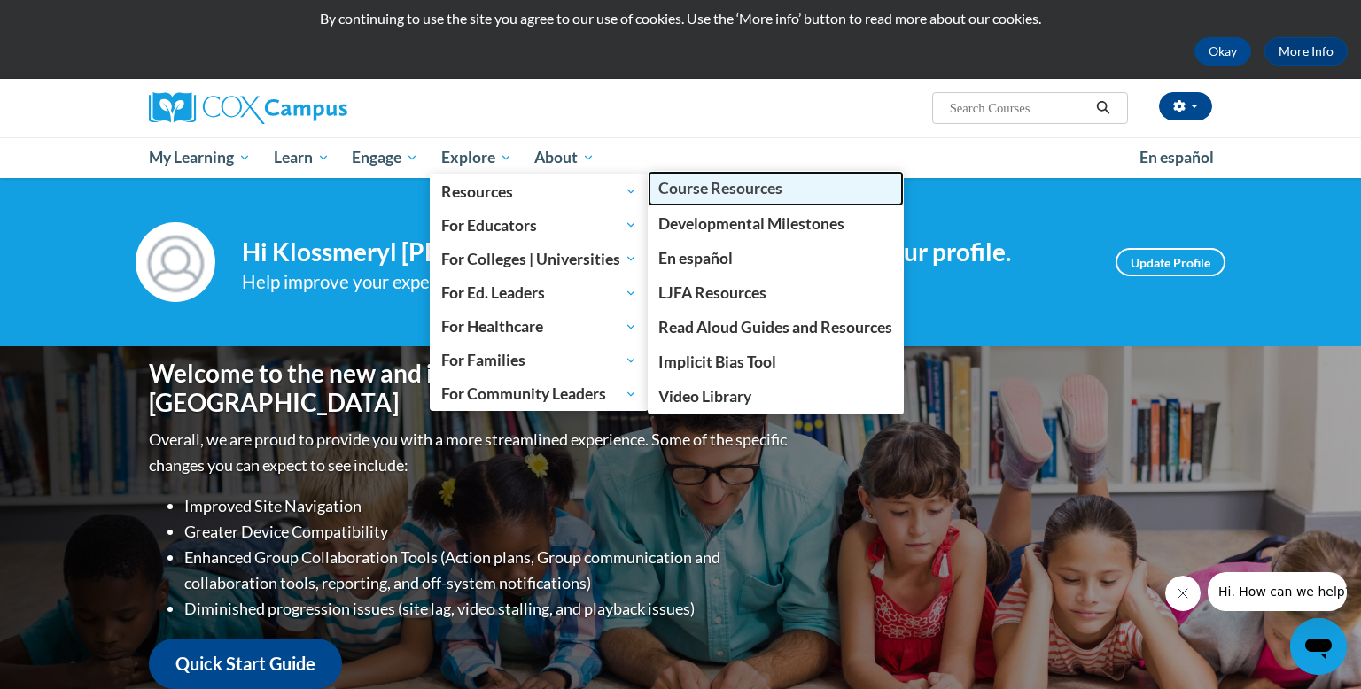
click at [727, 191] on span "Course Resources" at bounding box center [720, 188] width 124 height 19
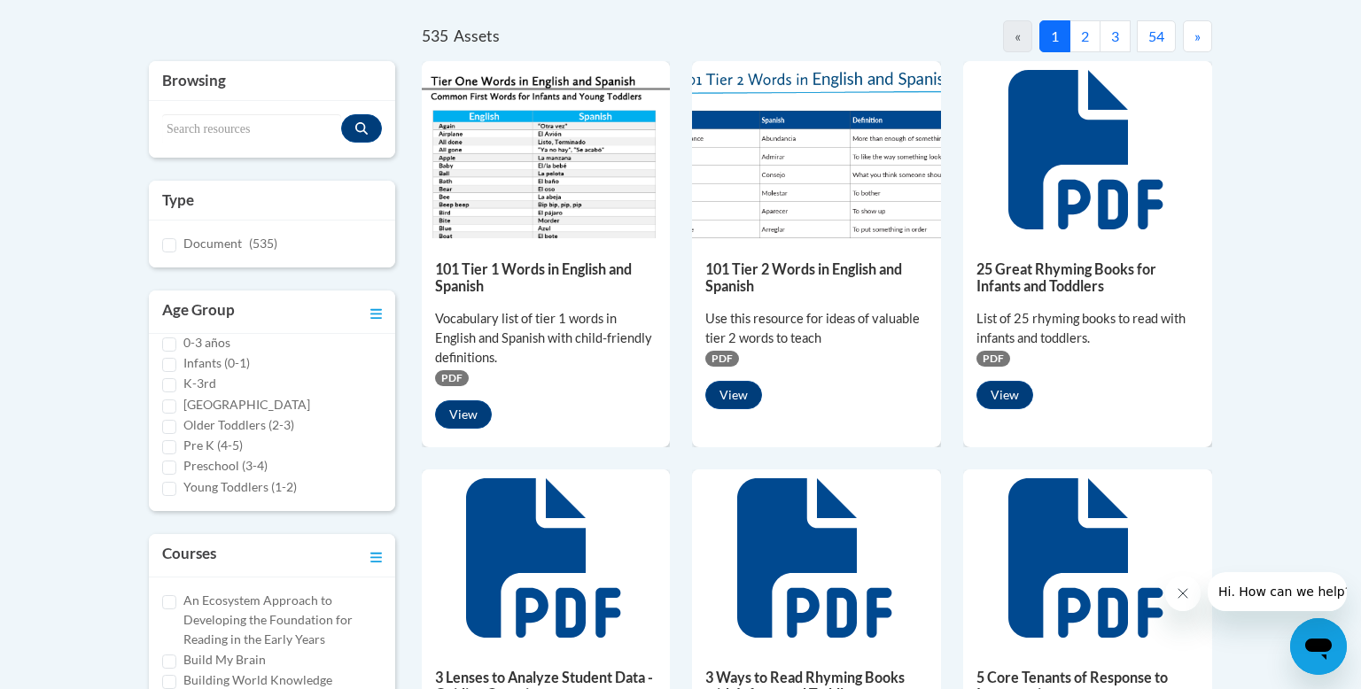
scroll to position [13, 0]
click at [174, 443] on input "Pre K (4-5)" at bounding box center [169, 448] width 14 height 14
checkbox input "true"
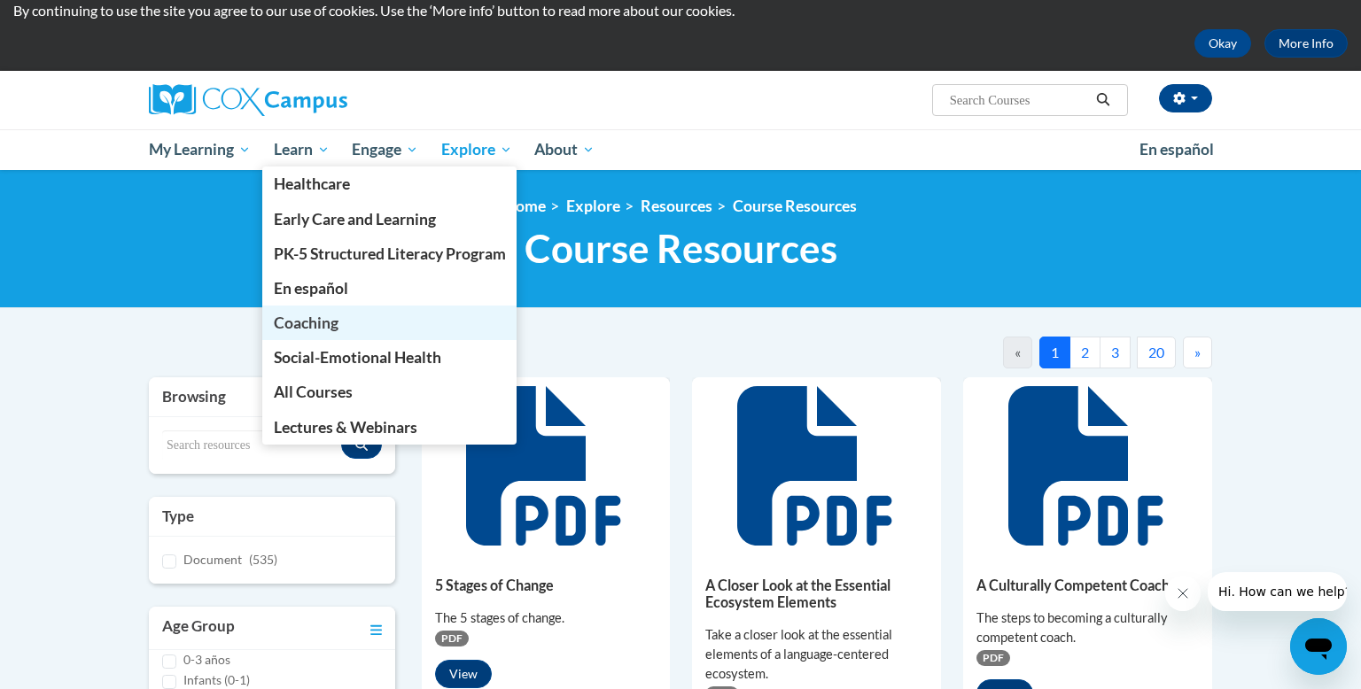
scroll to position [66, 0]
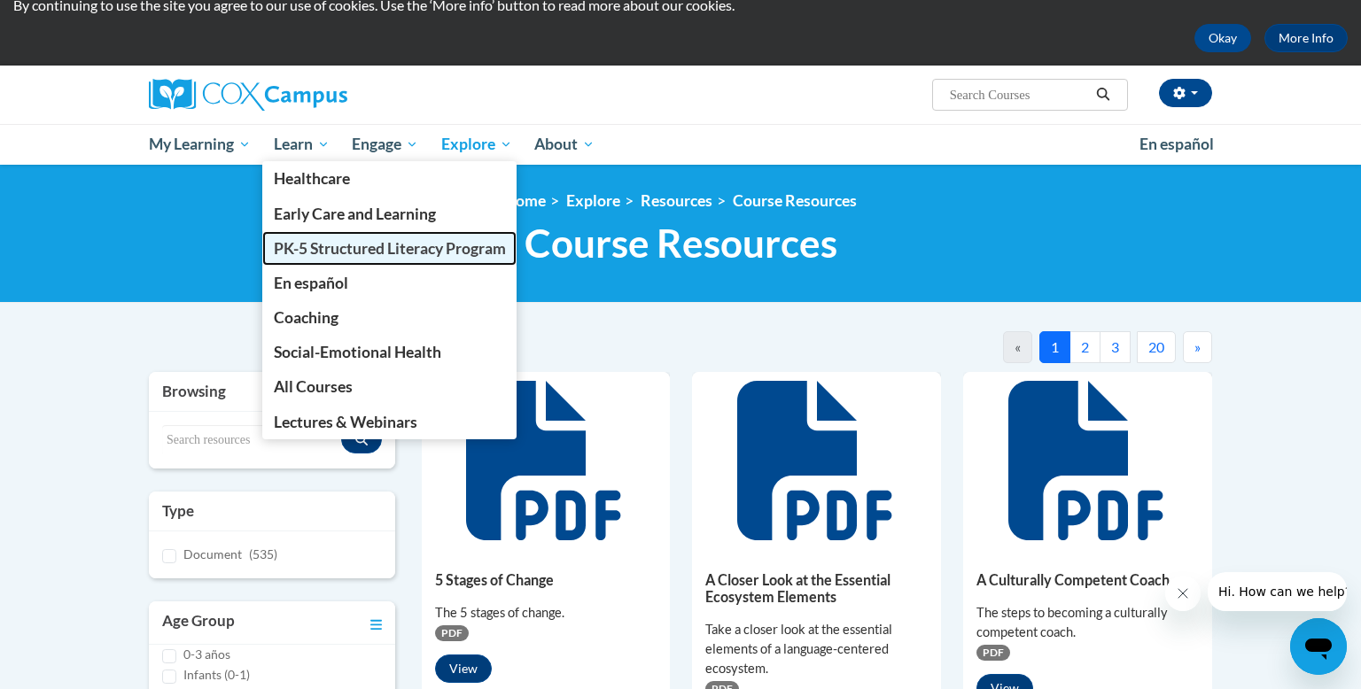
click at [395, 255] on span "PK-5 Structured Literacy Program" at bounding box center [390, 248] width 232 height 19
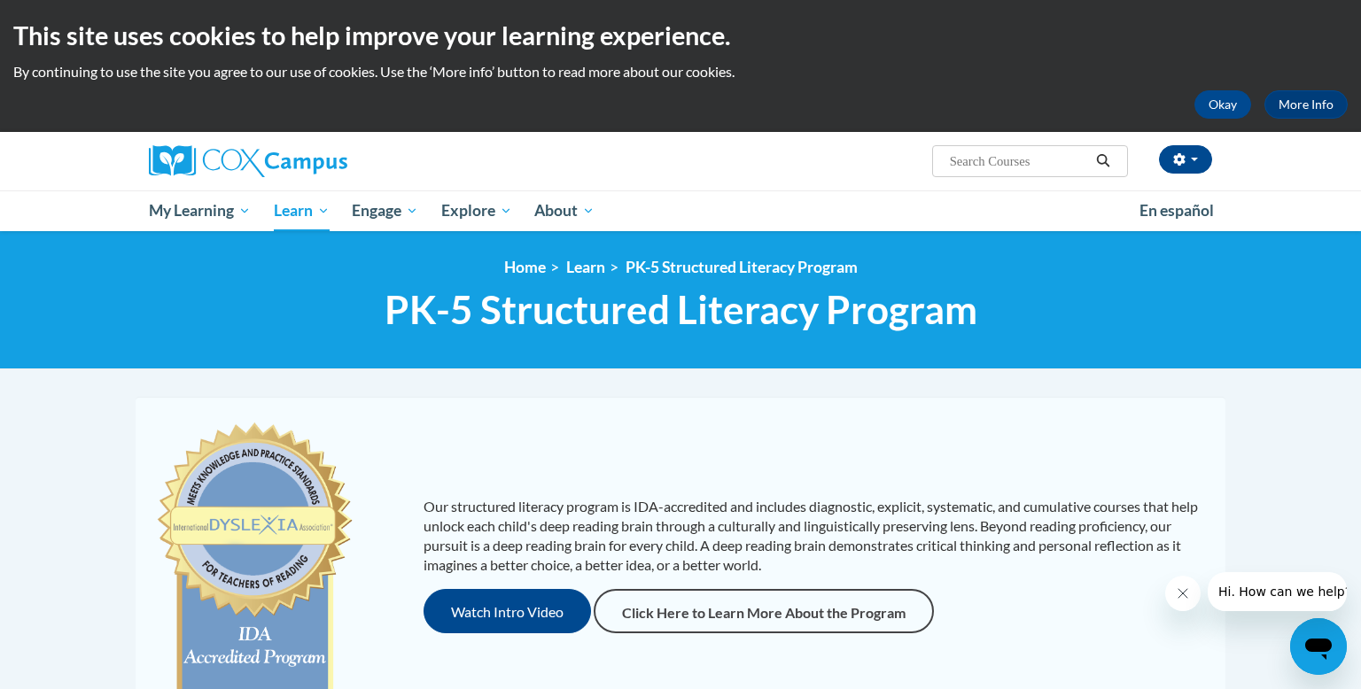
click at [1031, 160] on input "Search..." at bounding box center [1019, 161] width 142 height 21
type input "sharing ideas through writing"
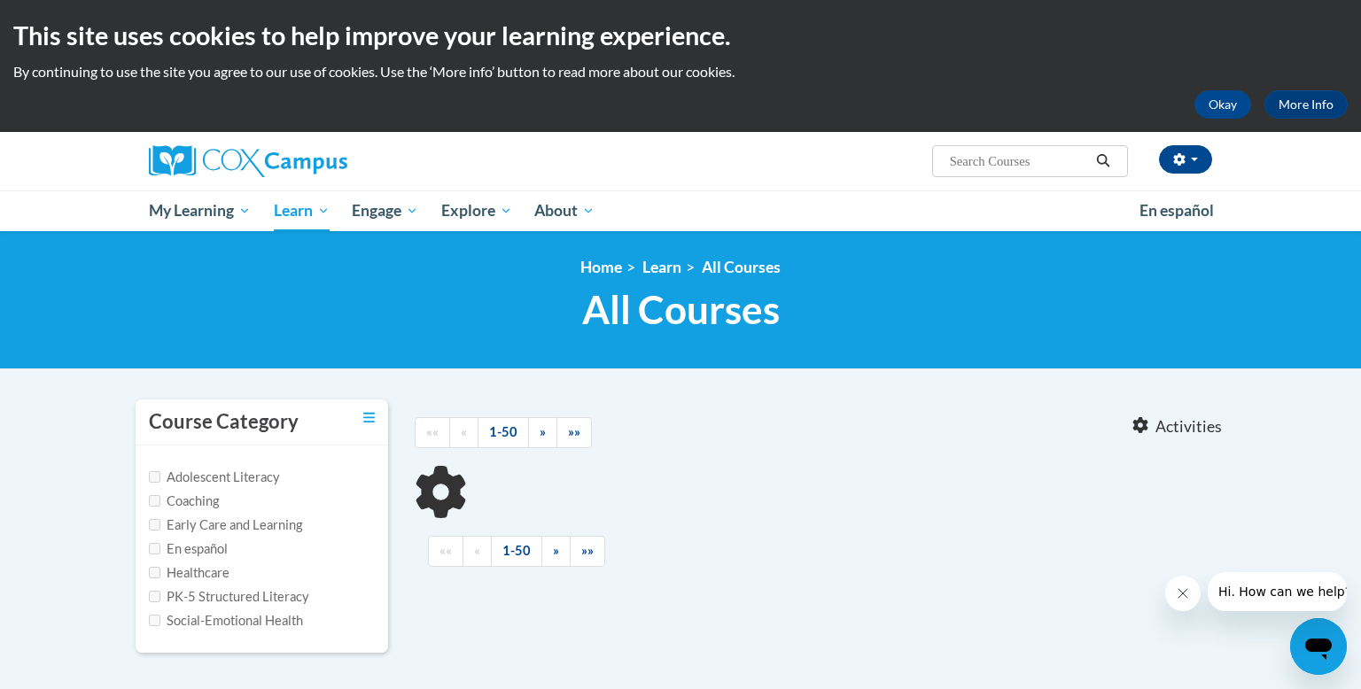
type input "sharing ideas through writing"
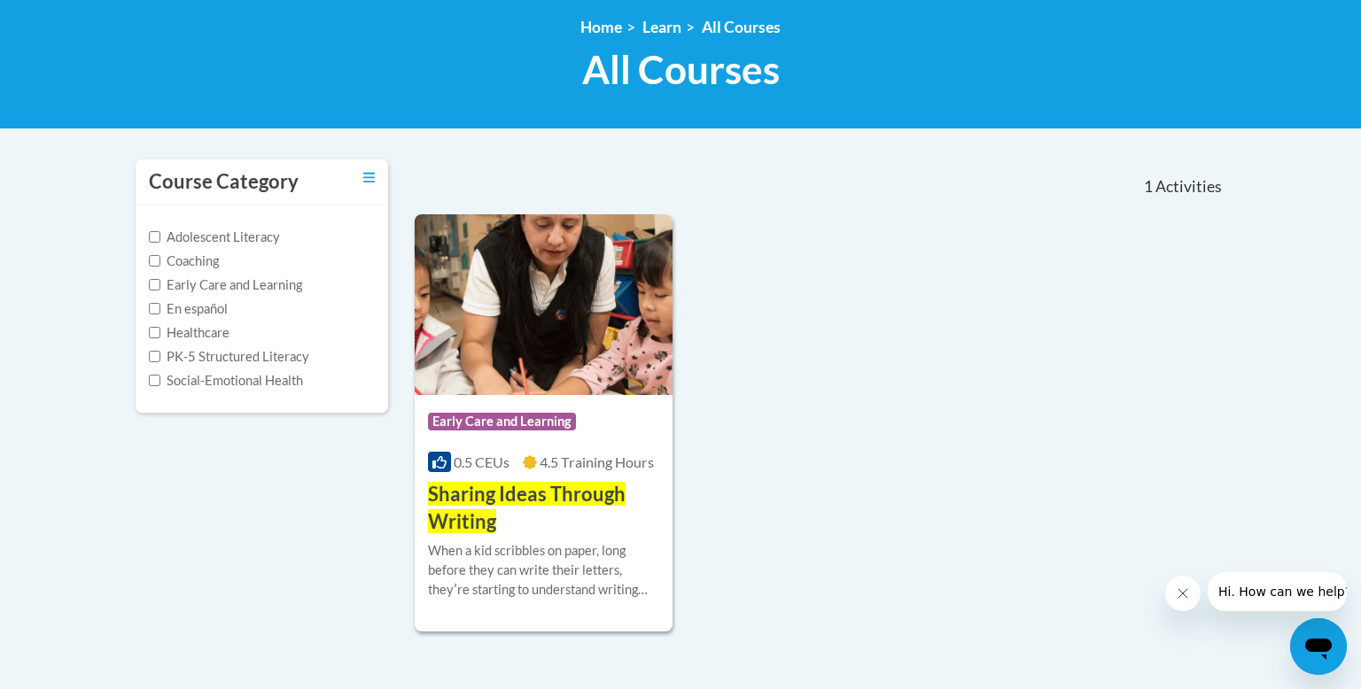
scroll to position [250, 0]
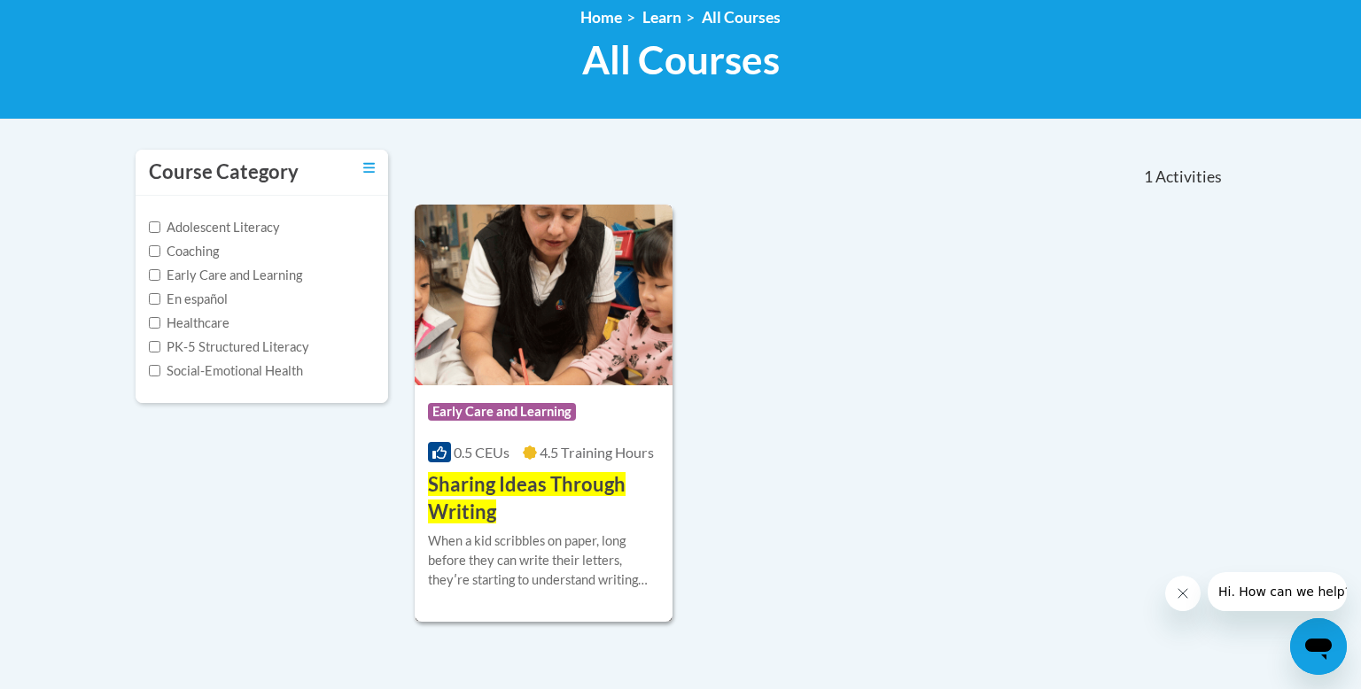
click at [568, 490] on span "Sharing Ideas Through Writing" at bounding box center [527, 497] width 198 height 51
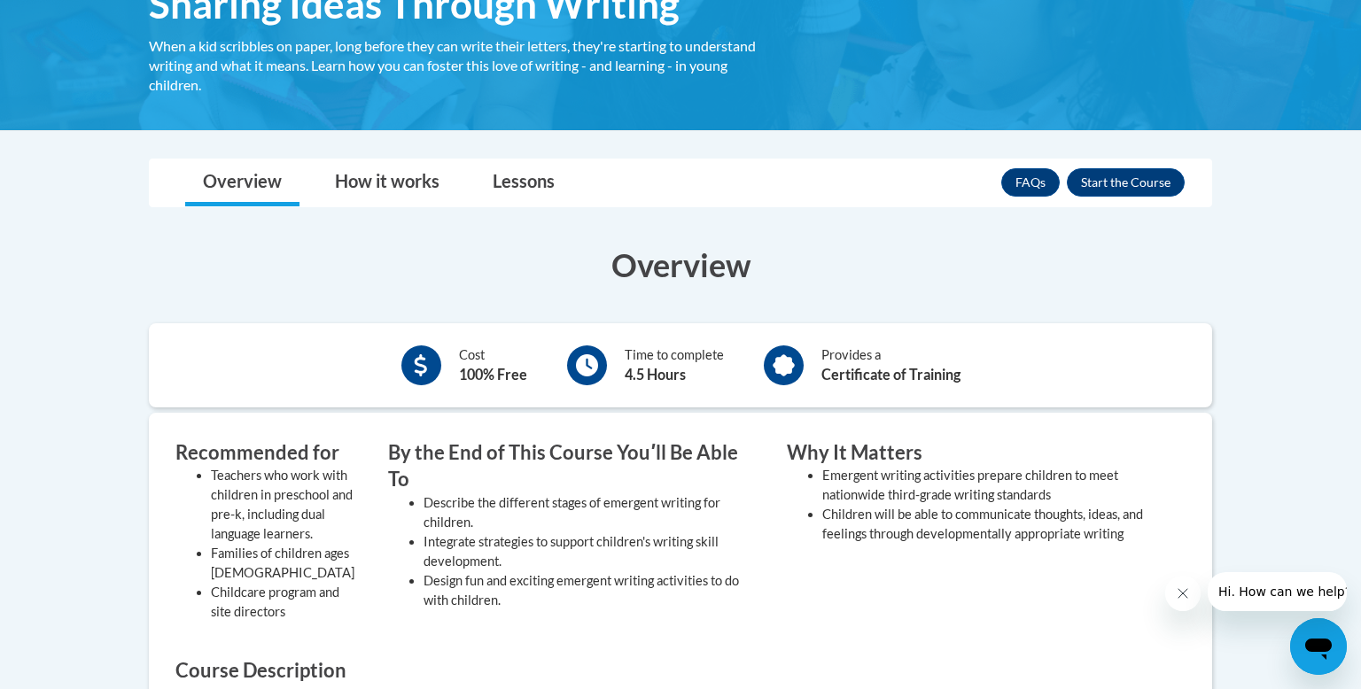
scroll to position [329, 0]
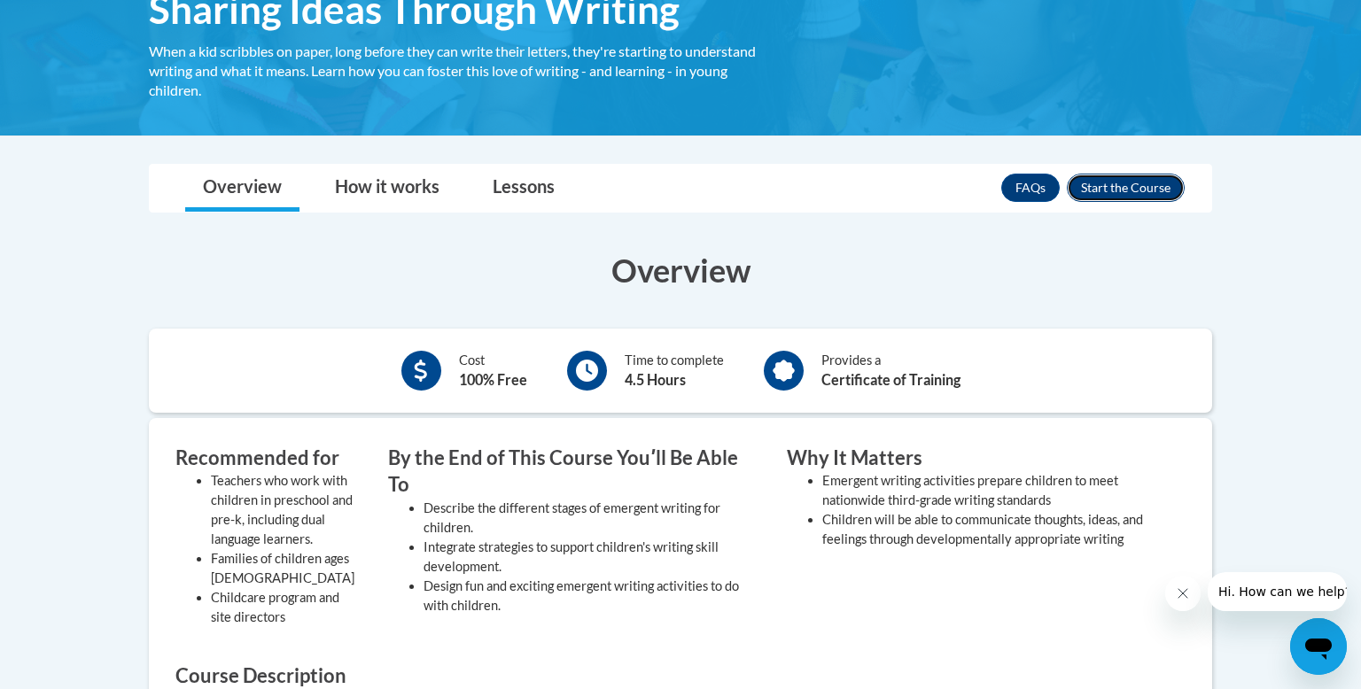
click at [1110, 183] on button "Enroll" at bounding box center [1126, 188] width 118 height 28
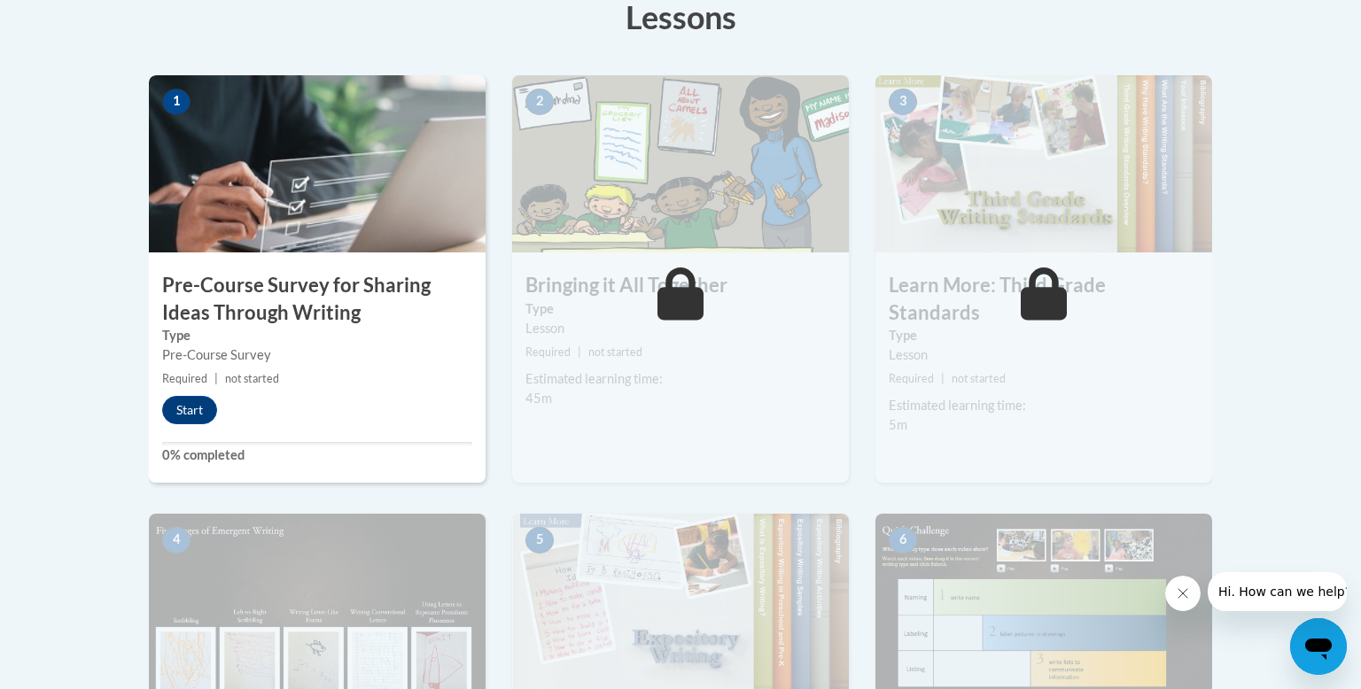
scroll to position [513, 0]
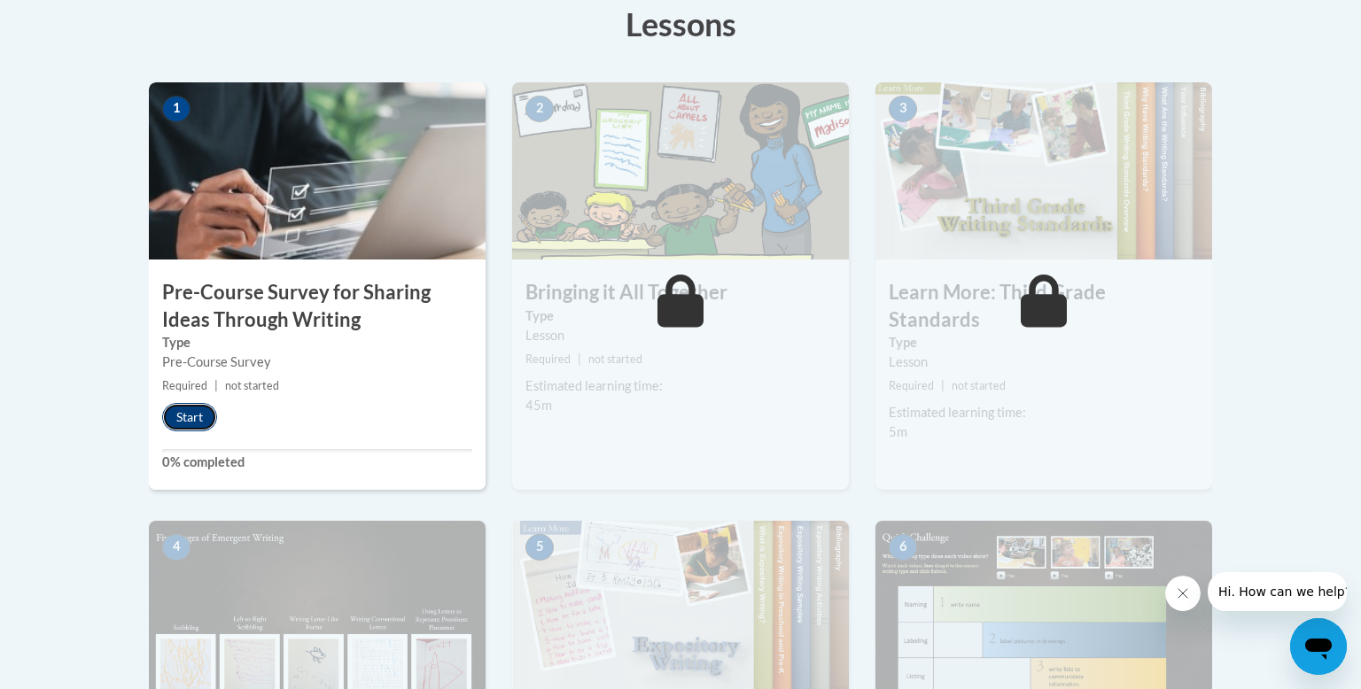
click at [189, 413] on button "Start" at bounding box center [189, 417] width 55 height 28
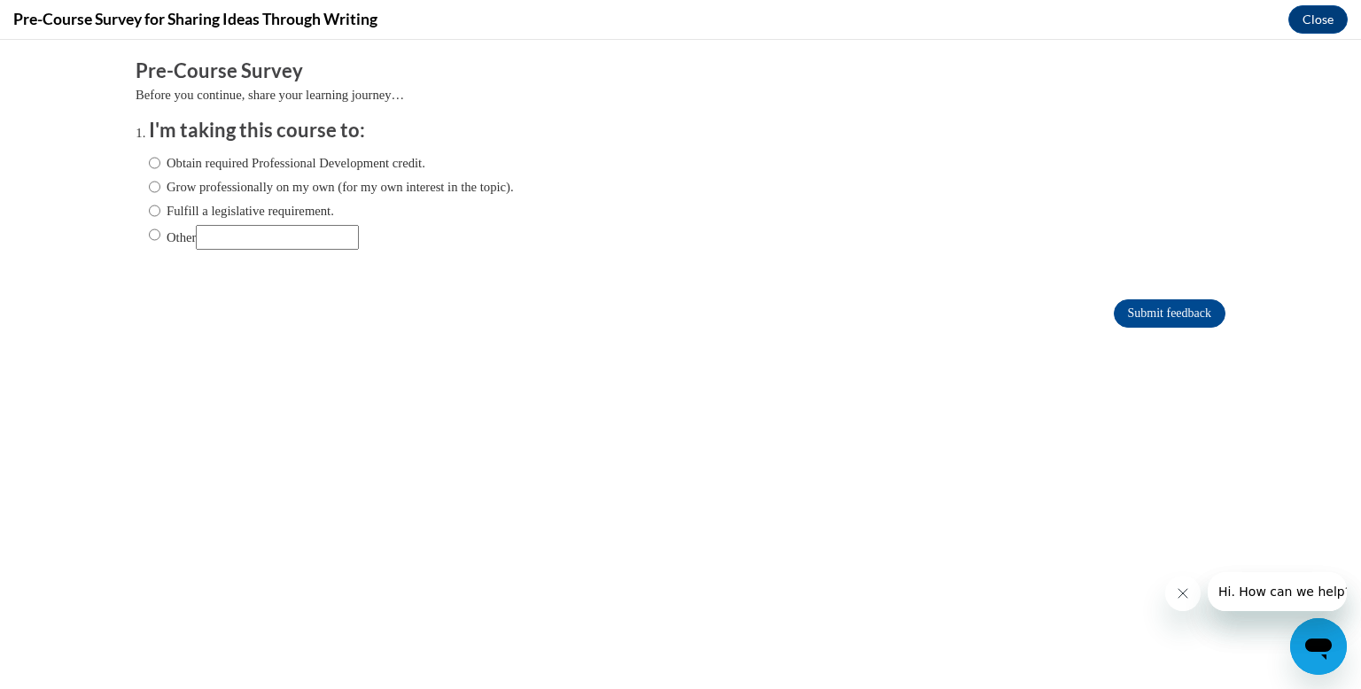
scroll to position [0, 0]
click at [160, 167] on input "Obtain required Professional Development credit." at bounding box center [155, 162] width 12 height 19
radio input "true"
click at [1138, 311] on input "Submit feedback" at bounding box center [1170, 314] width 112 height 28
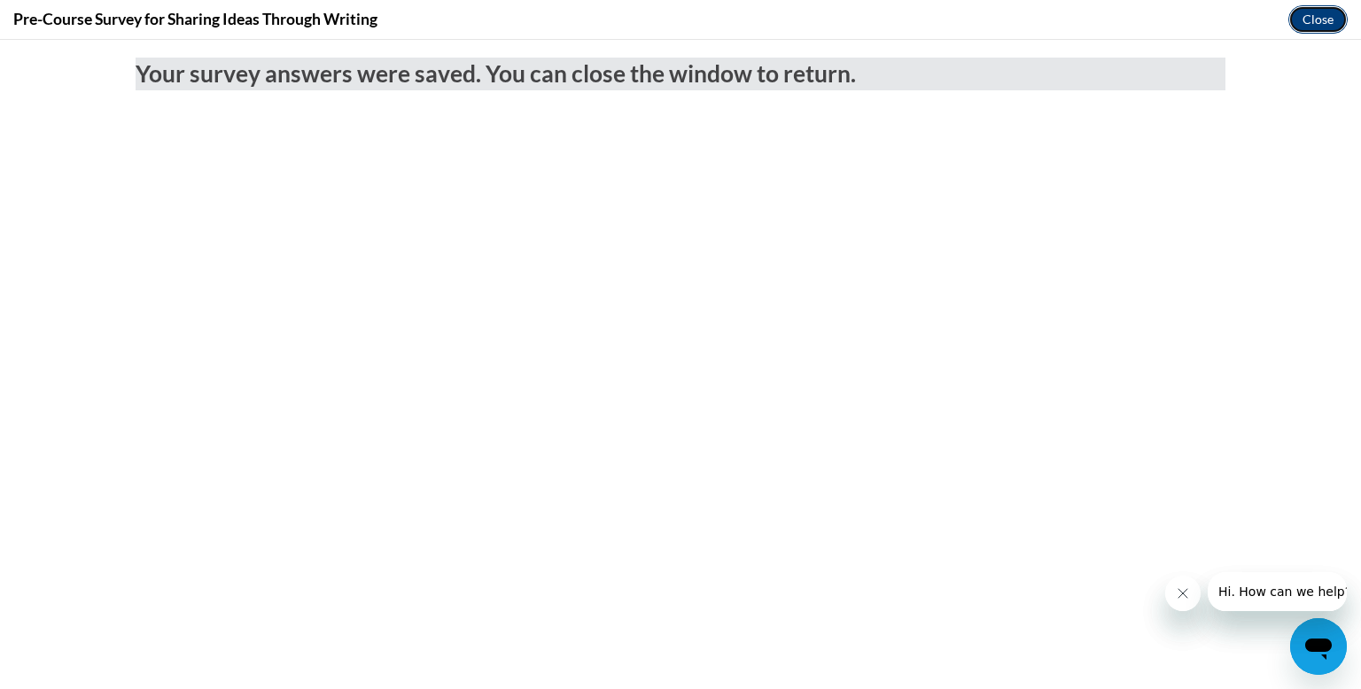
click at [1315, 15] on button "Close" at bounding box center [1317, 19] width 59 height 28
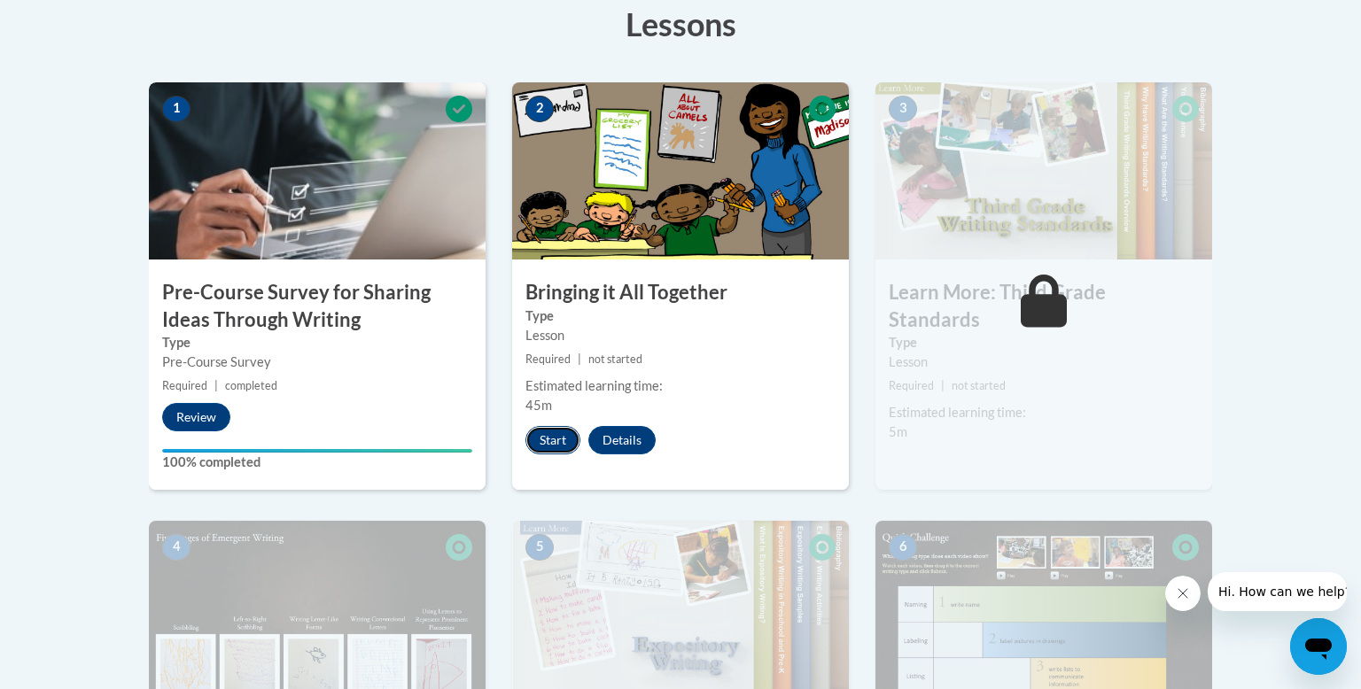
click at [554, 445] on button "Start" at bounding box center [553, 440] width 55 height 28
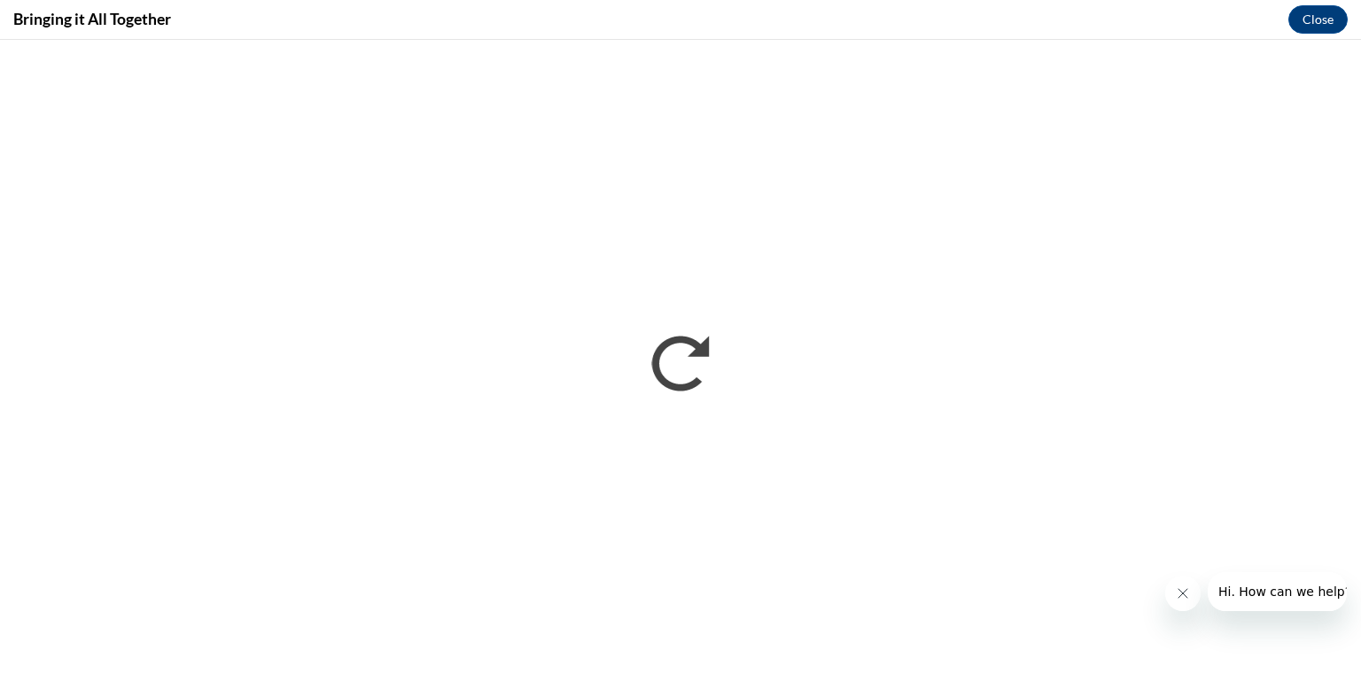
click at [1180, 591] on icon "Close message from company" at bounding box center [1183, 593] width 9 height 9
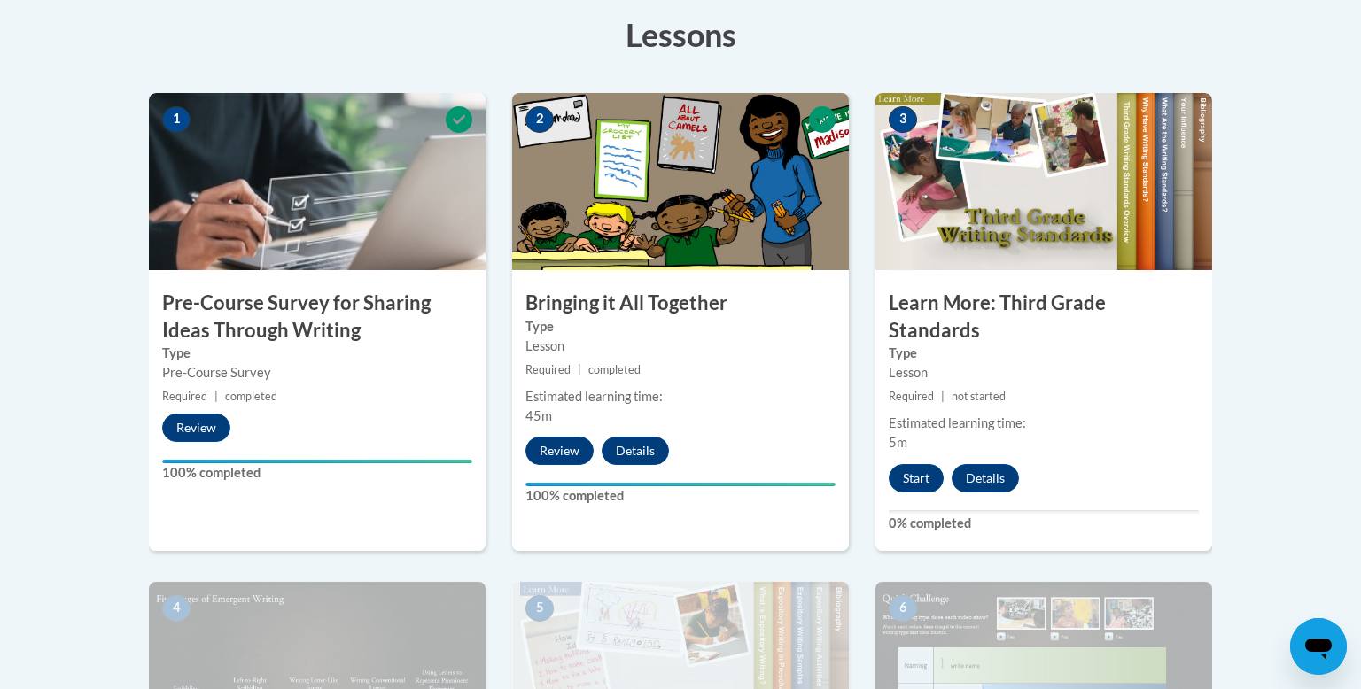
scroll to position [504, 0]
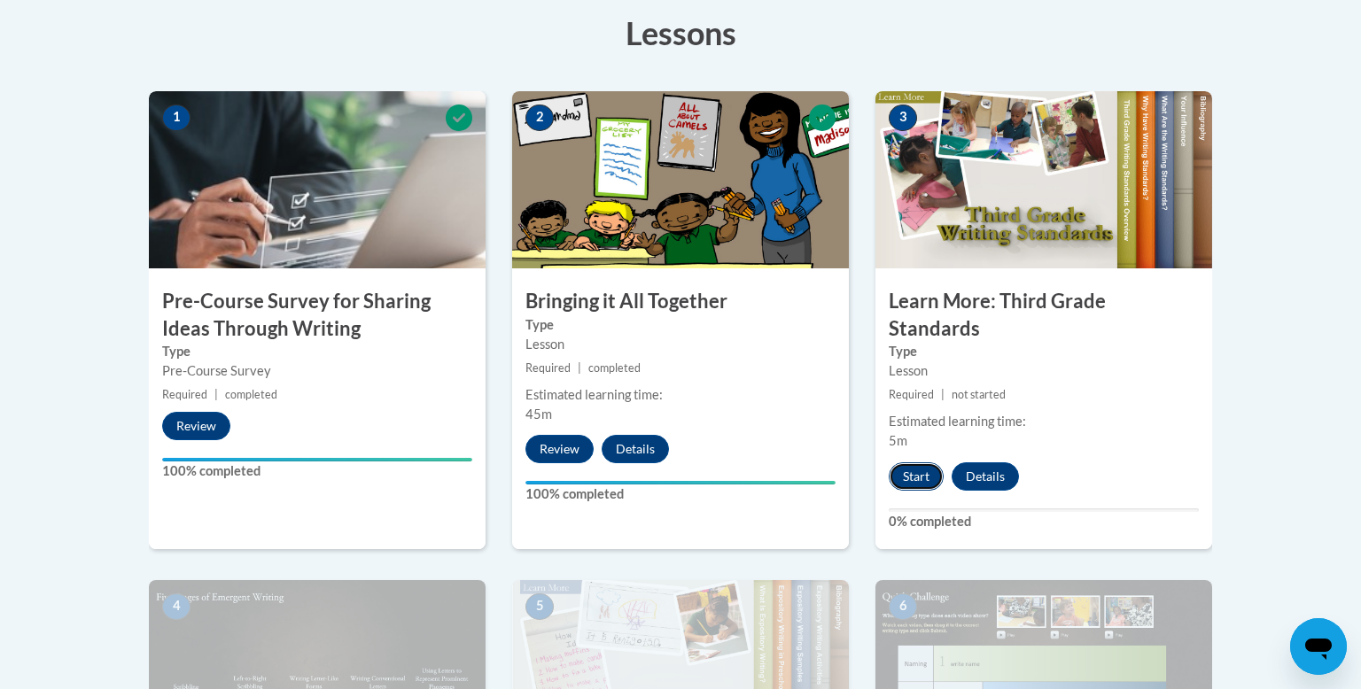
click at [927, 463] on button "Start" at bounding box center [916, 477] width 55 height 28
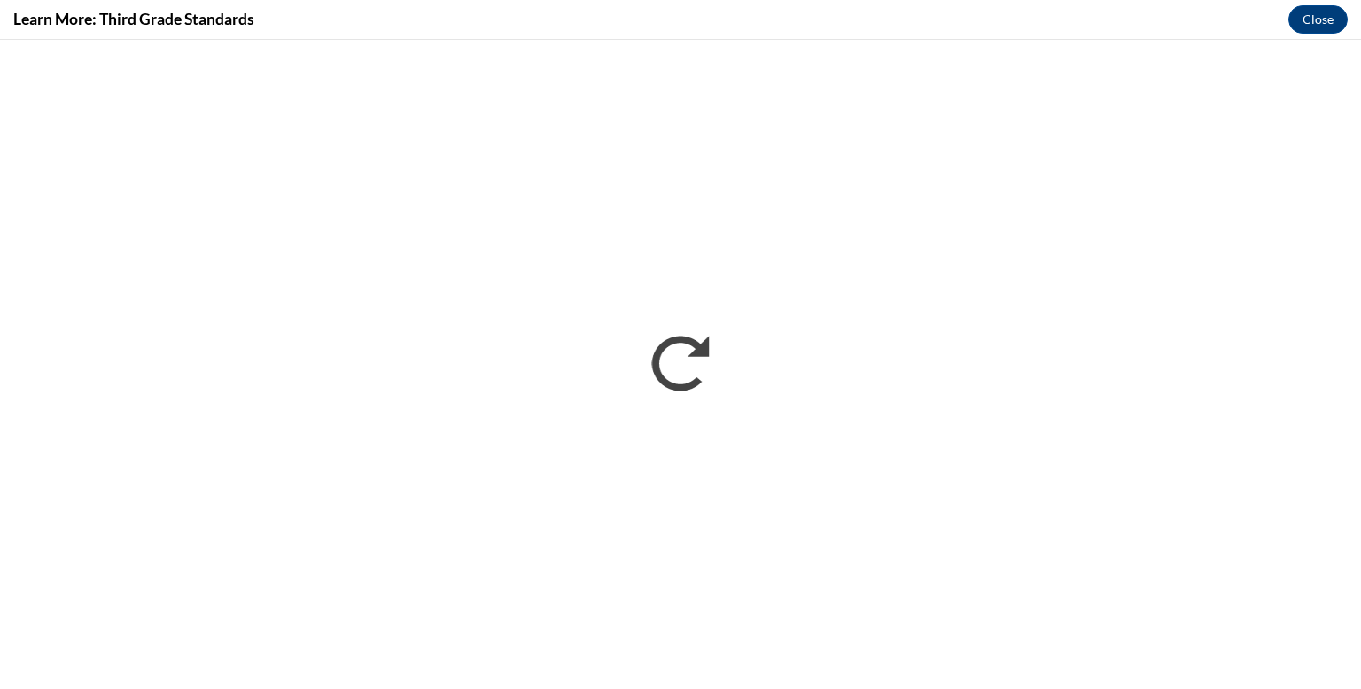
scroll to position [0, 0]
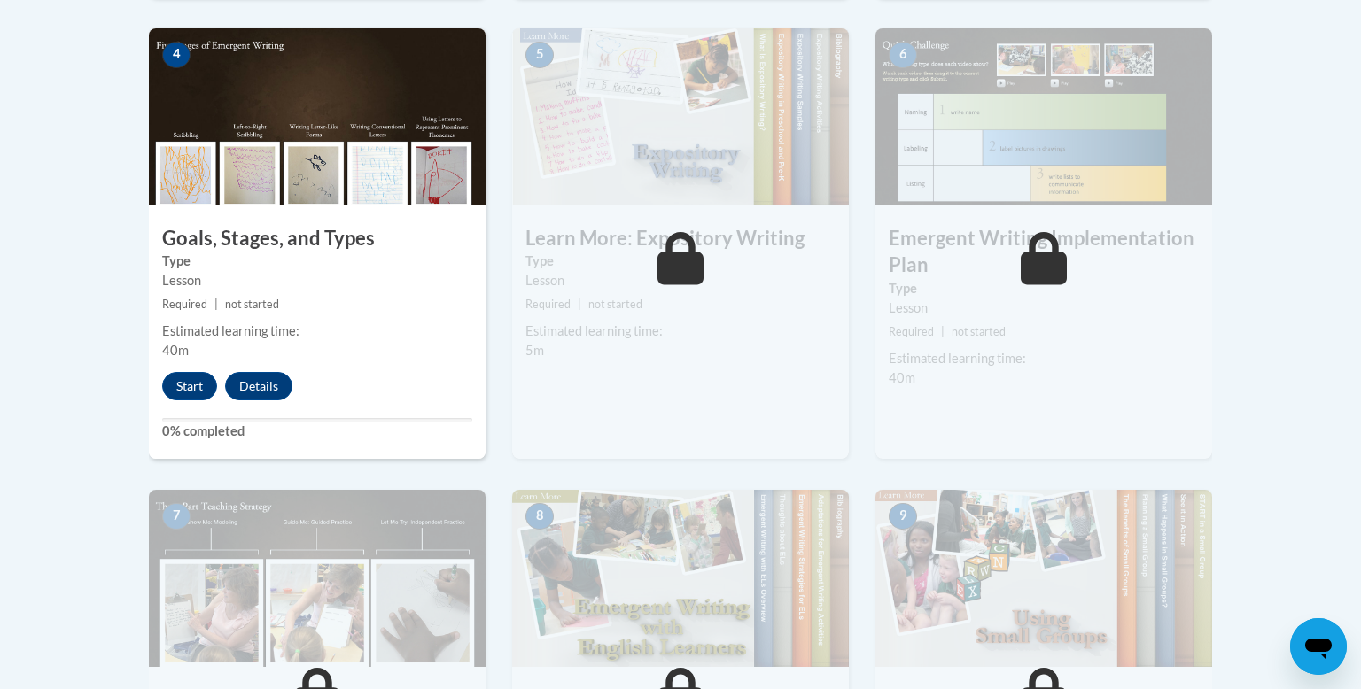
scroll to position [1056, 0]
click at [186, 372] on button "Start" at bounding box center [189, 386] width 55 height 28
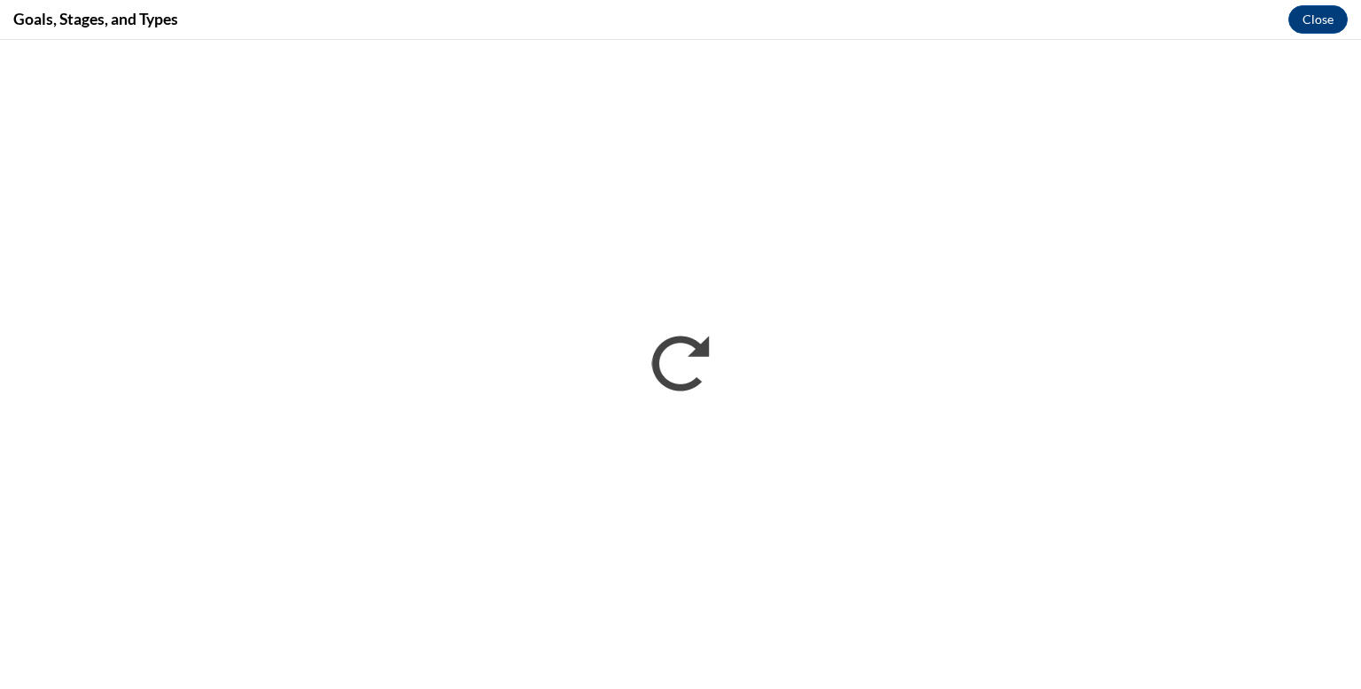
scroll to position [0, 0]
